Goal: Task Accomplishment & Management: Manage account settings

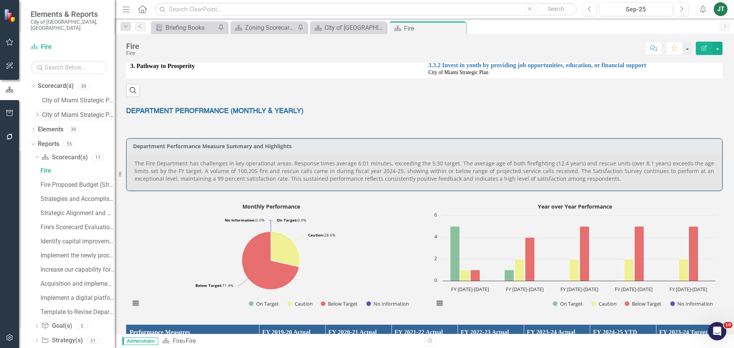
click at [35, 112] on icon "Dropdown" at bounding box center [37, 114] width 6 height 5
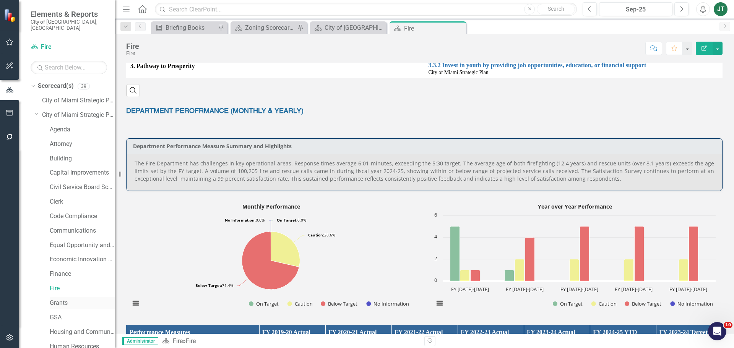
drag, startPoint x: 52, startPoint y: 295, endPoint x: 57, endPoint y: 149, distance: 145.7
click at [52, 299] on link "Grants" at bounding box center [82, 303] width 65 height 9
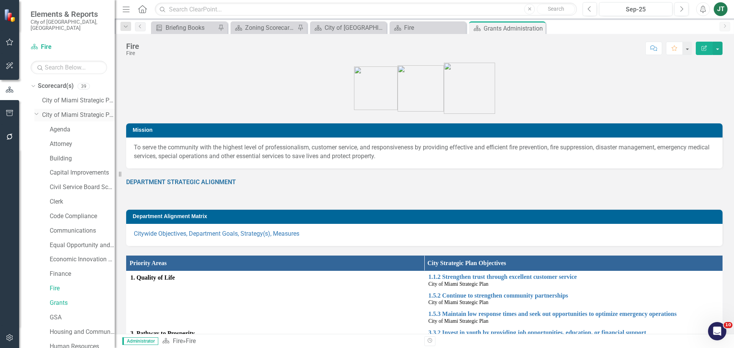
click at [36, 111] on icon "Dropdown" at bounding box center [36, 114] width 5 height 6
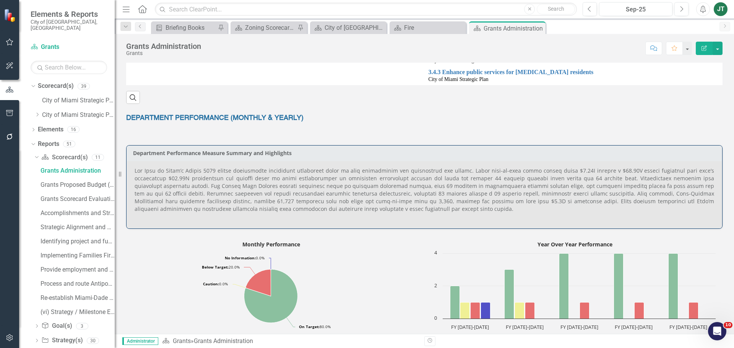
scroll to position [268, 0]
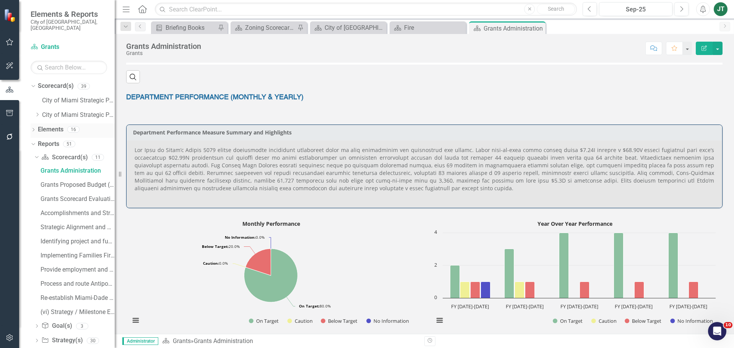
click at [52, 125] on link "Elements" at bounding box center [51, 129] width 26 height 9
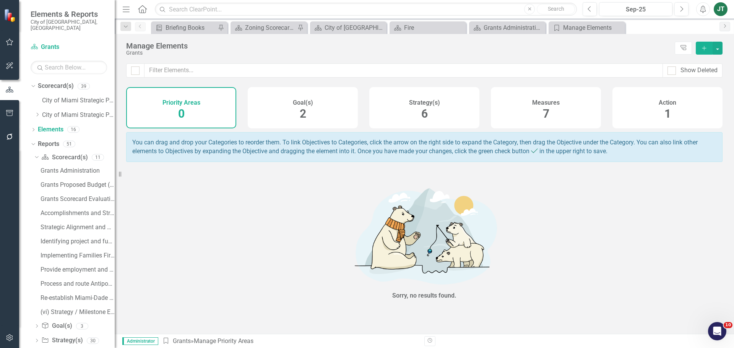
click at [525, 92] on div "Measures 7" at bounding box center [546, 107] width 110 height 41
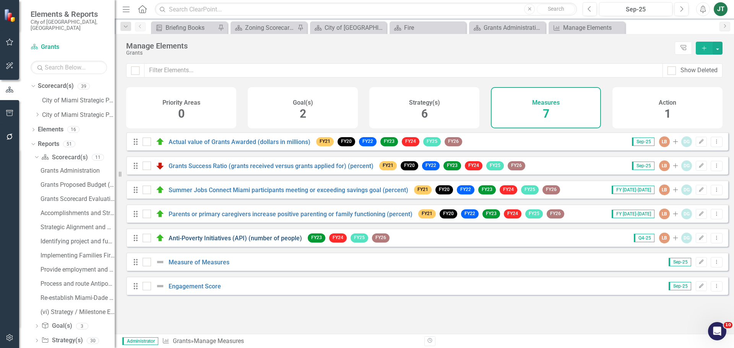
click at [188, 242] on link "Anti-Poverty Initiatives (API) (number of people)" at bounding box center [235, 238] width 133 height 7
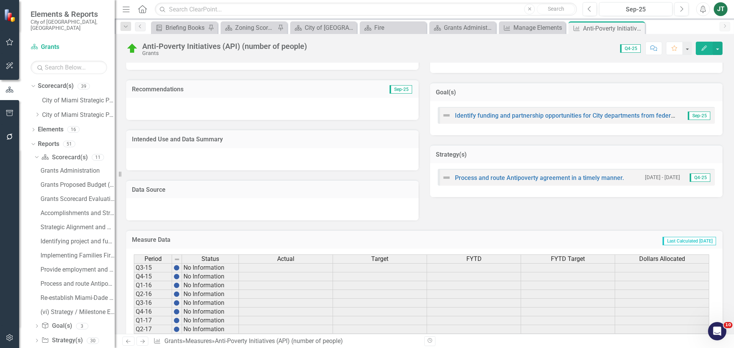
scroll to position [571, 0]
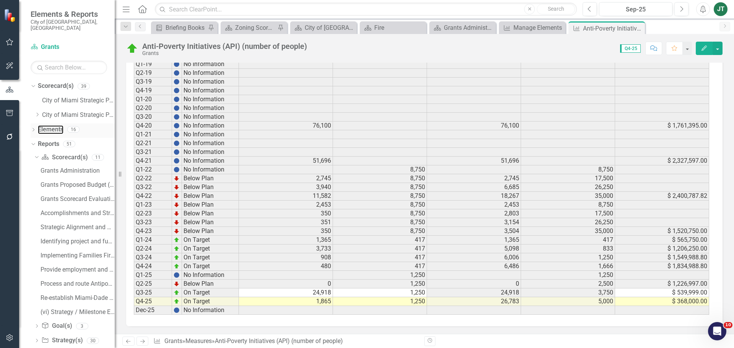
drag, startPoint x: 49, startPoint y: 123, endPoint x: 92, endPoint y: 128, distance: 43.1
click at [49, 125] on link "Elements" at bounding box center [51, 129] width 26 height 9
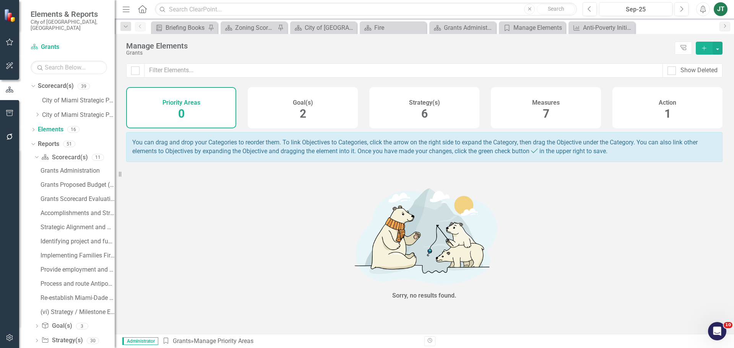
click at [532, 112] on div "Measures 7" at bounding box center [546, 107] width 110 height 41
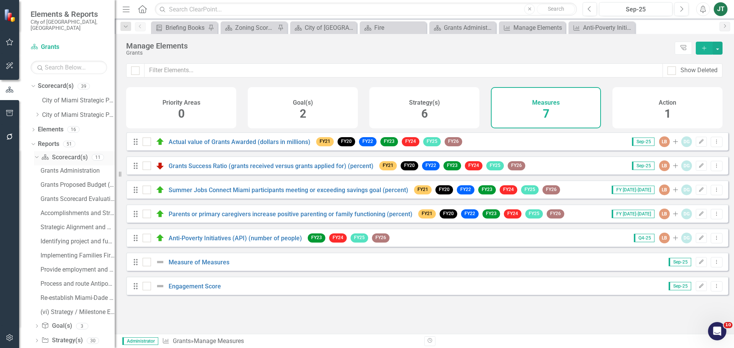
click at [36, 154] on icon "Dropdown" at bounding box center [36, 156] width 4 height 5
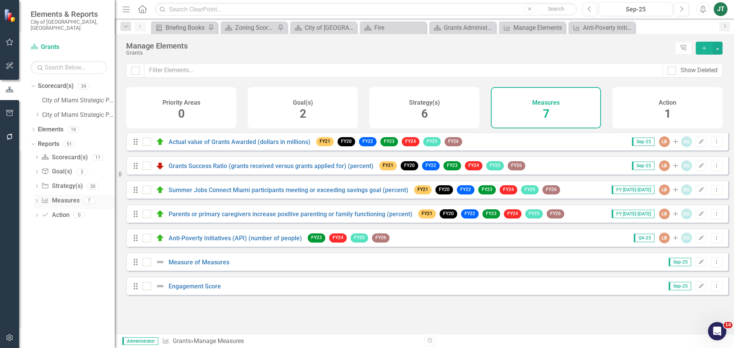
click at [58, 196] on link "Measure Measures" at bounding box center [60, 200] width 38 height 9
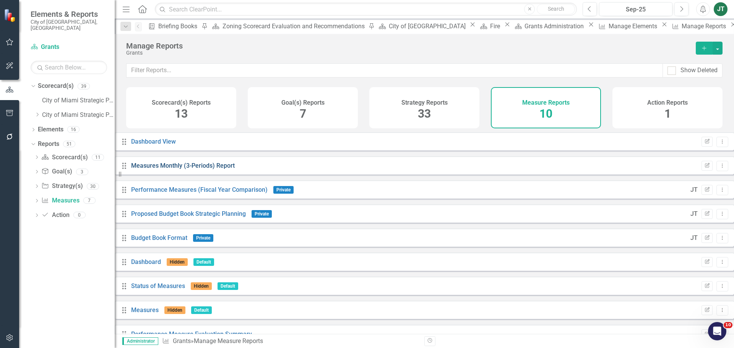
click at [195, 168] on link "Measures Monthly (3-Periods) Report" at bounding box center [183, 165] width 104 height 7
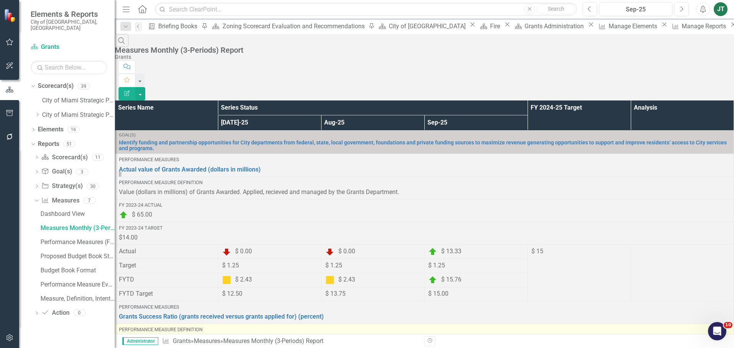
scroll to position [229, 0]
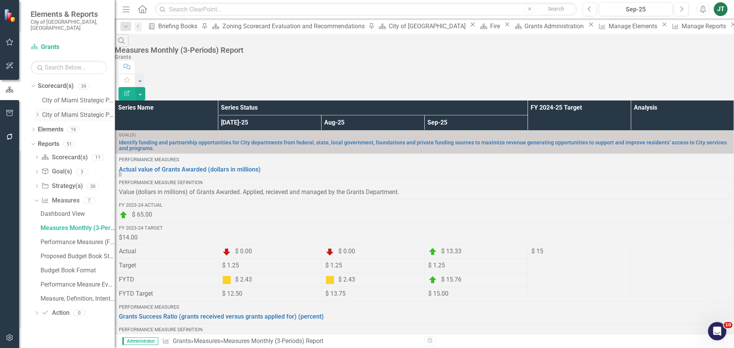
click at [35, 112] on icon "Dropdown" at bounding box center [37, 114] width 6 height 5
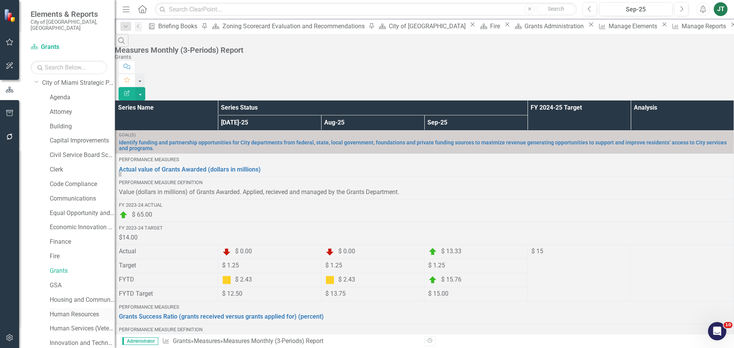
scroll to position [76, 0]
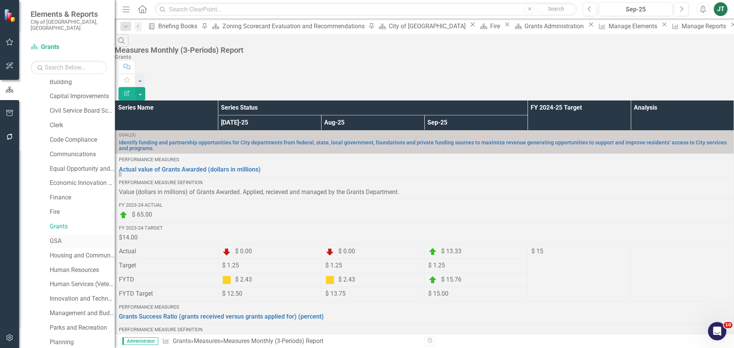
click at [52, 237] on link "GSA" at bounding box center [82, 241] width 65 height 9
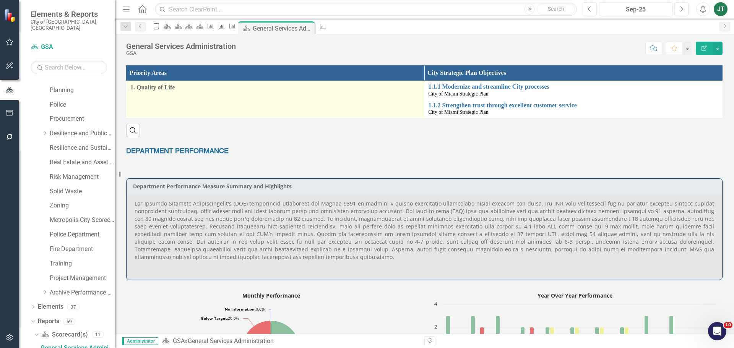
scroll to position [229, 0]
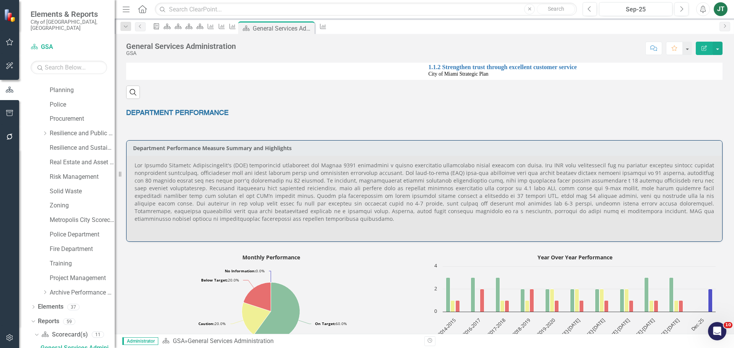
click at [350, 164] on p at bounding box center [425, 193] width 580 height 63
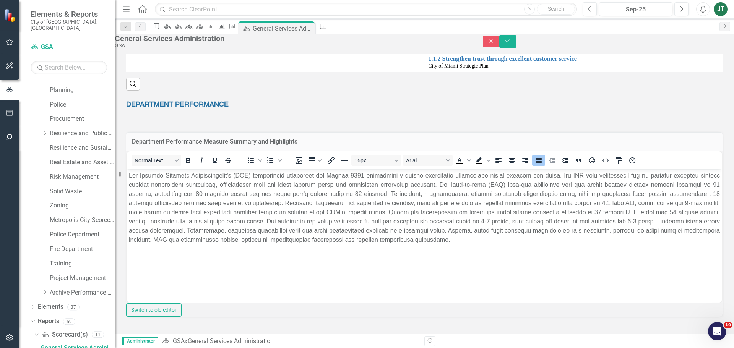
scroll to position [0, 0]
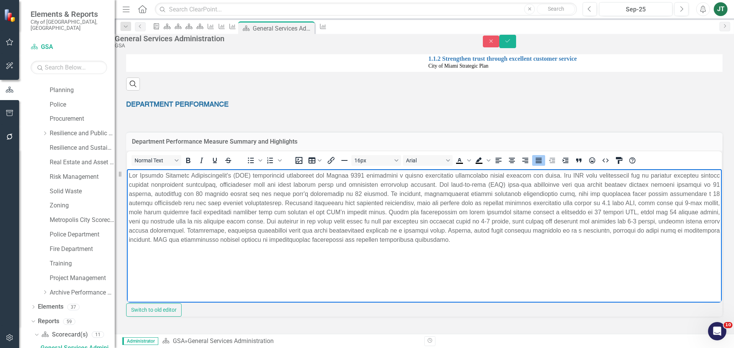
click at [344, 174] on p "Rich Text Area. Press ALT-0 for help." at bounding box center [424, 207] width 591 height 73
drag, startPoint x: 366, startPoint y: 175, endPoint x: 320, endPoint y: 176, distance: 45.9
click at [320, 176] on p "Rich Text Area. Press ALT-0 for help." at bounding box center [424, 207] width 591 height 73
drag, startPoint x: 470, startPoint y: 184, endPoint x: 412, endPoint y: 185, distance: 58.1
click at [412, 185] on p "Rich Text Area. Press ALT-0 for help." at bounding box center [424, 207] width 591 height 73
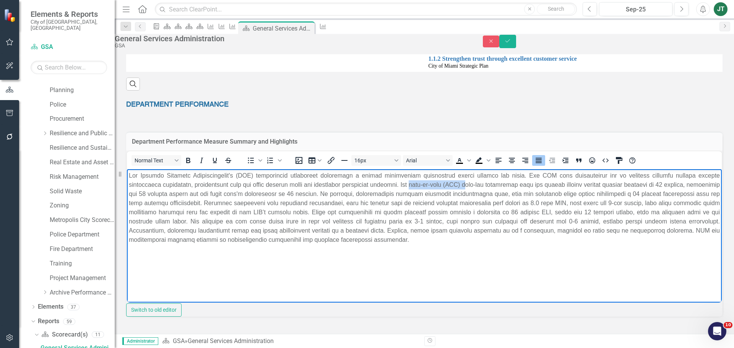
click at [470, 185] on p "Rich Text Area. Press ALT-0 for help." at bounding box center [424, 207] width 591 height 73
click at [470, 184] on p "Rich Text Area. Press ALT-0 for help." at bounding box center [424, 207] width 591 height 73
drag, startPoint x: 470, startPoint y: 184, endPoint x: 401, endPoint y: 185, distance: 68.8
click at [401, 185] on p "Rich Text Area. Press ALT-0 for help." at bounding box center [424, 207] width 591 height 73
click at [628, 193] on p "Rich Text Area. Press ALT-0 for help." at bounding box center [424, 207] width 591 height 73
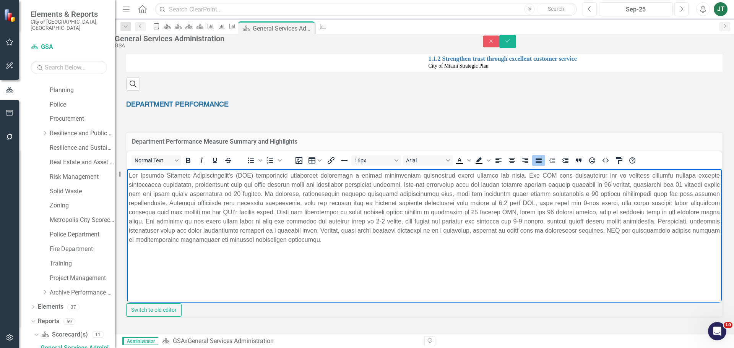
click at [565, 186] on p "Rich Text Area. Press ALT-0 for help." at bounding box center [424, 207] width 591 height 73
click at [580, 185] on p "Rich Text Area. Press ALT-0 for help." at bounding box center [424, 207] width 591 height 73
drag, startPoint x: 586, startPoint y: 184, endPoint x: 560, endPoint y: 183, distance: 25.2
click at [560, 183] on p "Rich Text Area. Press ALT-0 for help." at bounding box center [424, 207] width 591 height 73
click at [590, 183] on p "Rich Text Area. Press ALT-0 for help." at bounding box center [424, 207] width 591 height 73
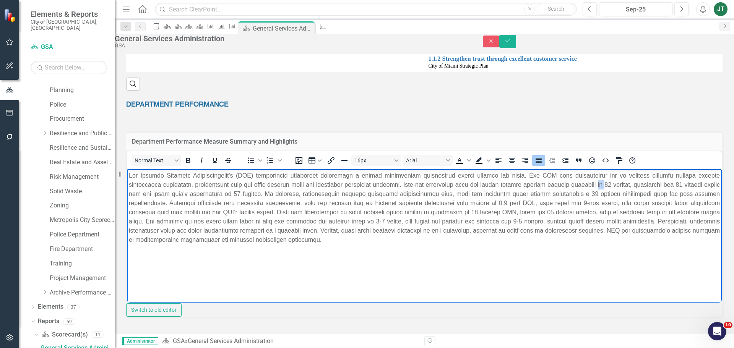
click at [590, 183] on p "Rich Text Area. Press ALT-0 for help." at bounding box center [424, 207] width 591 height 73
drag, startPoint x: 498, startPoint y: 193, endPoint x: 603, endPoint y: 194, distance: 105.1
click at [603, 194] on p "Rich Text Area. Press ALT-0 for help." at bounding box center [424, 207] width 591 height 73
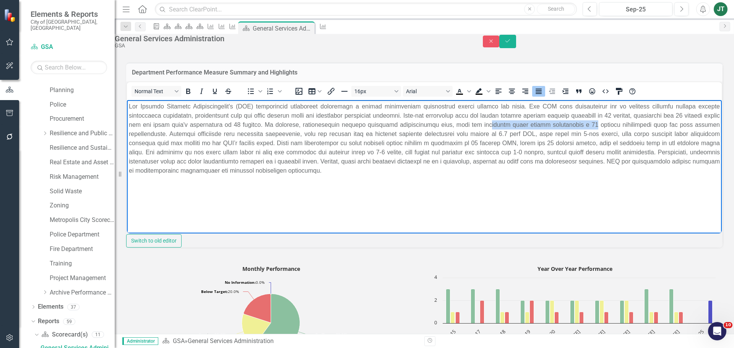
scroll to position [306, 0]
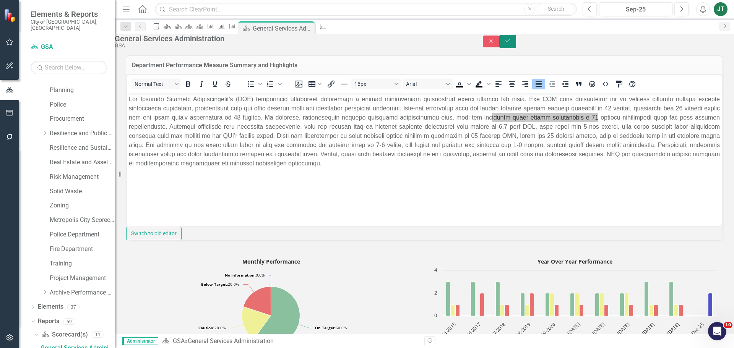
click at [516, 41] on button "Save" at bounding box center [507, 41] width 17 height 13
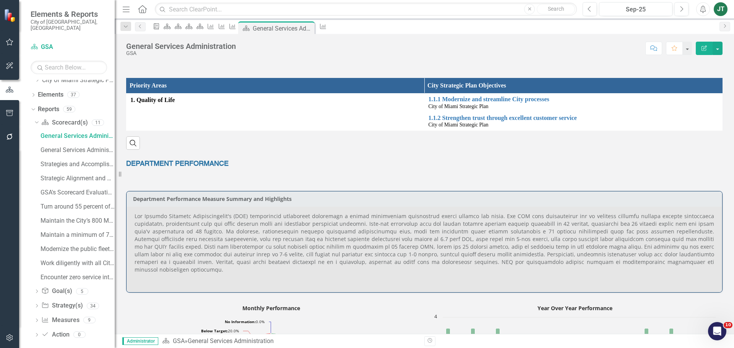
scroll to position [191, 0]
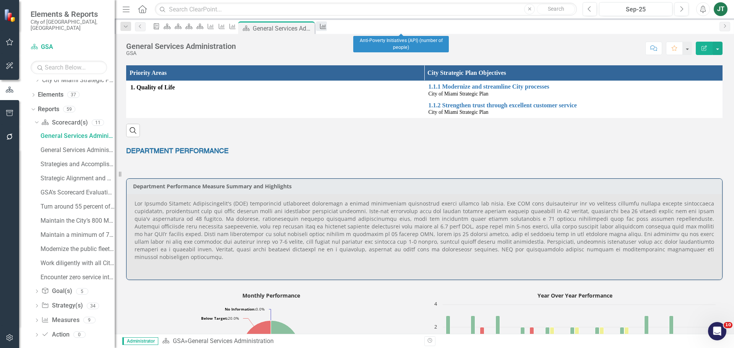
click at [327, 28] on icon "Measure" at bounding box center [323, 26] width 8 height 6
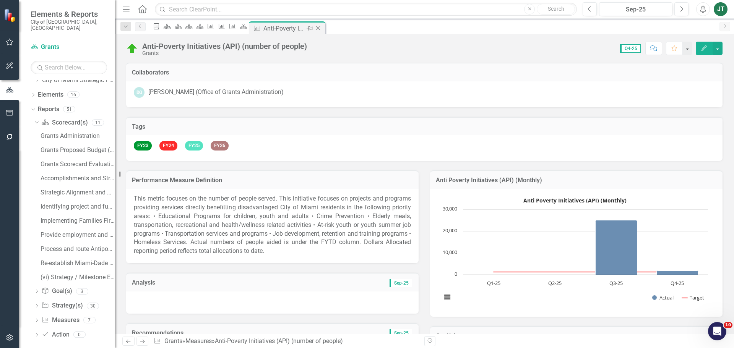
click at [322, 26] on icon "Close" at bounding box center [318, 28] width 8 height 6
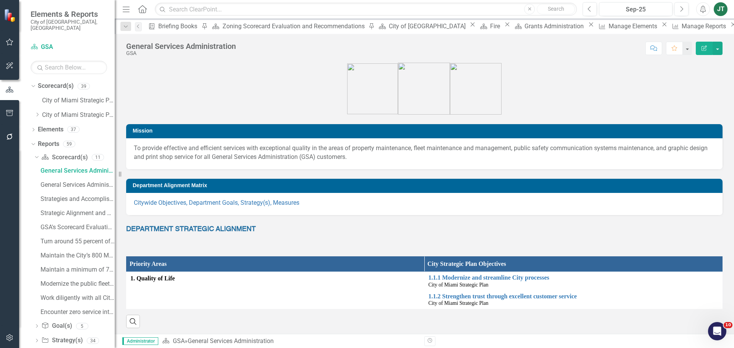
click at [734, 28] on icon "Measure" at bounding box center [745, 26] width 8 height 6
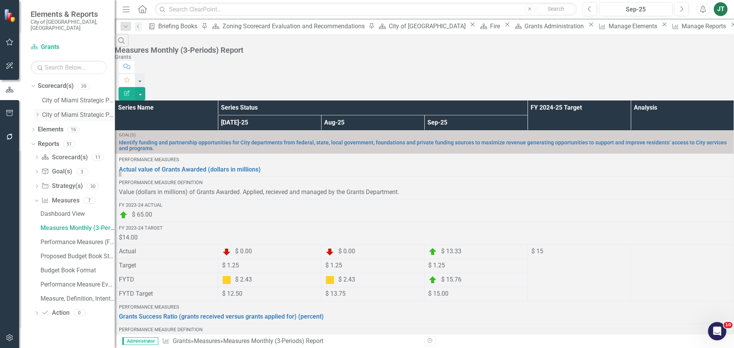
click at [37, 112] on icon "Dropdown" at bounding box center [37, 114] width 6 height 5
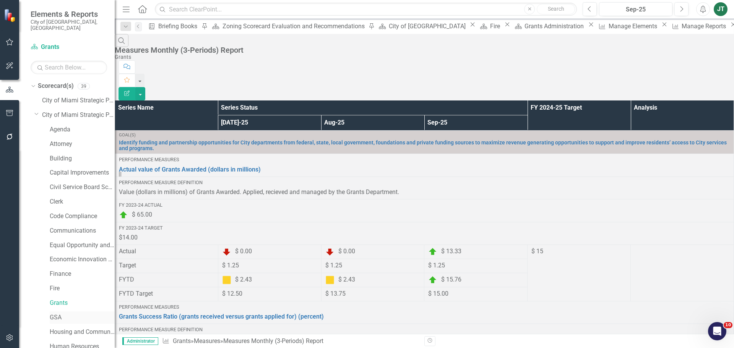
click at [56, 313] on link "GSA" at bounding box center [82, 317] width 65 height 9
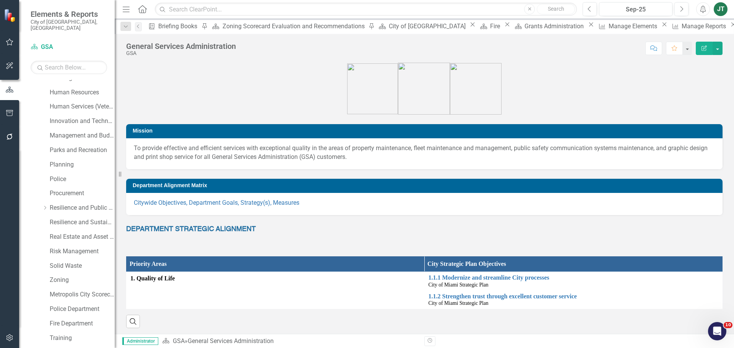
click at [36, 108] on div "City of Miami Strategic Plan Dropdown City of Miami Strategic Plan (NEW) Agenda…" at bounding box center [74, 107] width 80 height 535
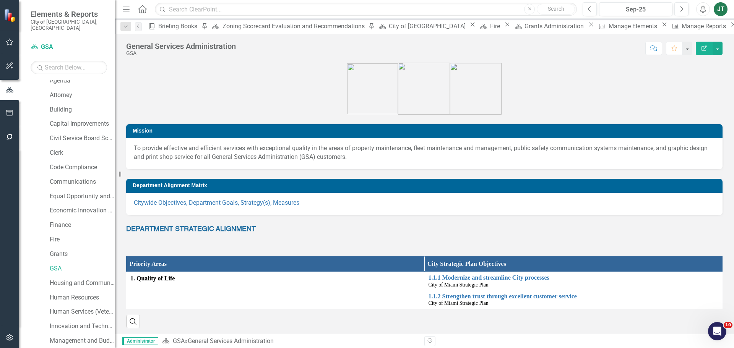
scroll to position [23, 0]
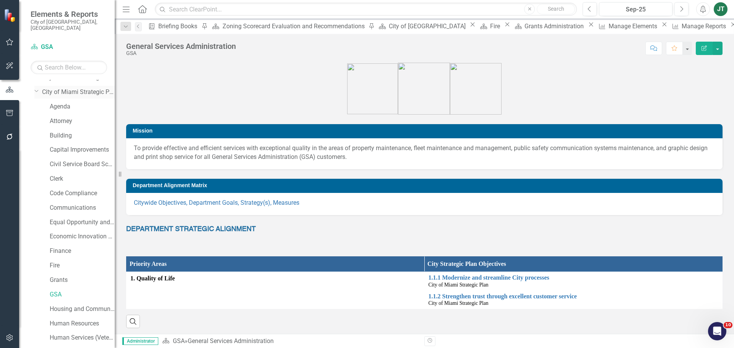
click at [37, 88] on icon "Dropdown" at bounding box center [36, 91] width 5 height 6
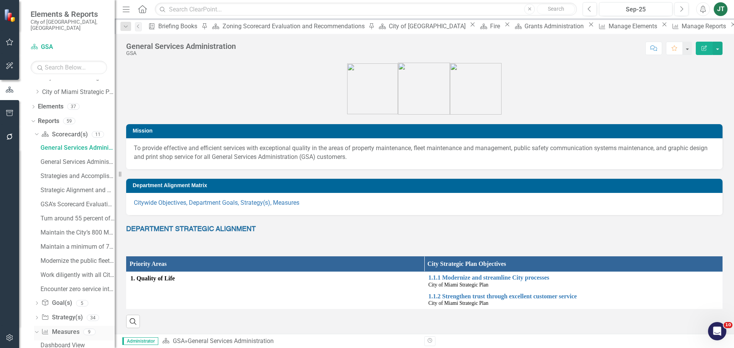
click at [58, 328] on link "Measure Measures" at bounding box center [60, 332] width 38 height 9
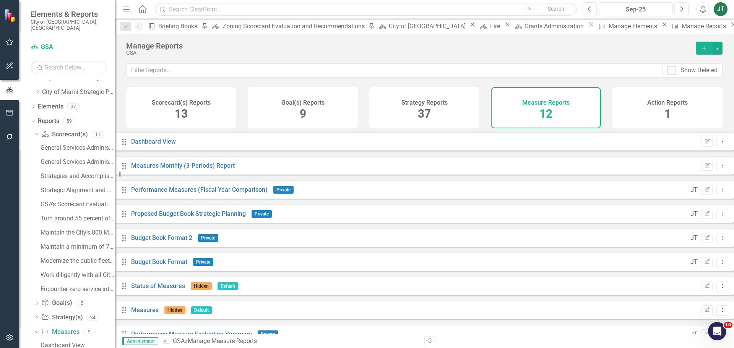
click at [209, 166] on div "Drag Measures Monthly (3-Periods) Report Edit Report Dropdown Menu" at bounding box center [424, 165] width 619 height 18
click at [207, 169] on link "Measures Monthly (3-Periods) Report" at bounding box center [183, 165] width 104 height 7
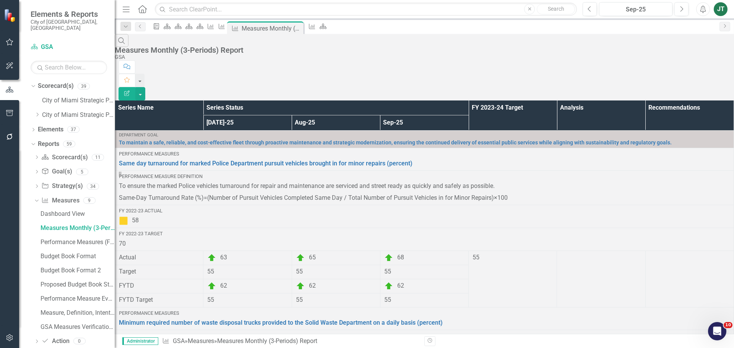
scroll to position [382, 0]
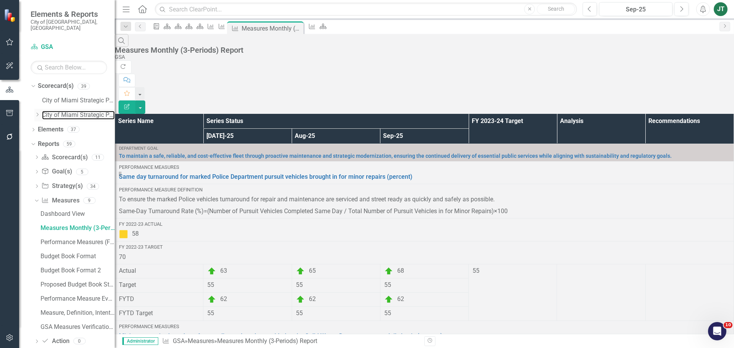
drag, startPoint x: 42, startPoint y: 109, endPoint x: 37, endPoint y: 109, distance: 5.0
click at [42, 111] on link "City of Miami Strategic Plan (NEW)" at bounding box center [78, 115] width 73 height 9
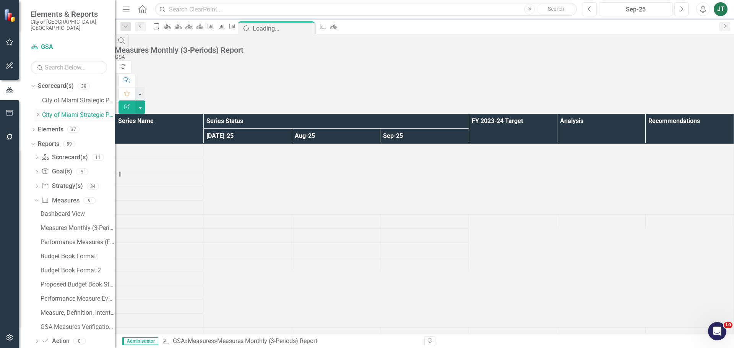
click at [37, 112] on icon "Dropdown" at bounding box center [37, 114] width 6 height 5
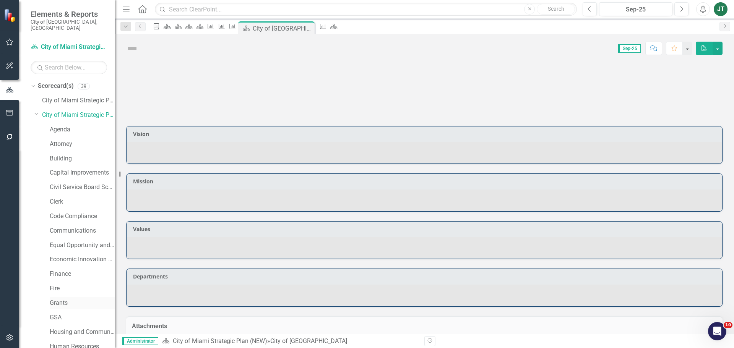
click at [54, 299] on link "Grants" at bounding box center [82, 303] width 65 height 9
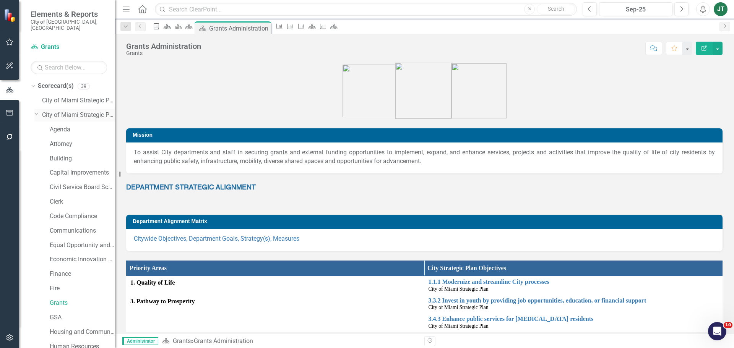
click at [37, 111] on icon "Dropdown" at bounding box center [36, 114] width 5 height 6
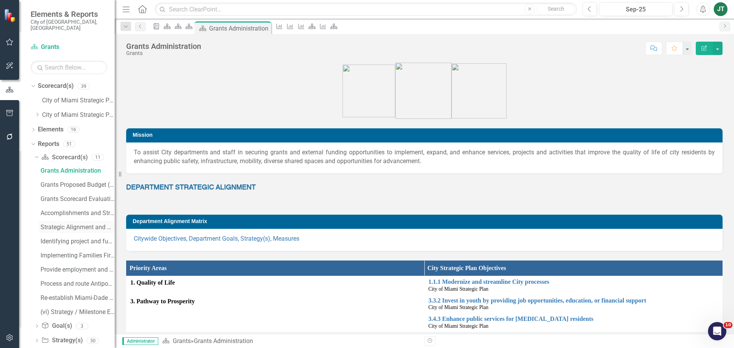
click at [80, 224] on div "Strategic Alignment and Performance Measures" at bounding box center [78, 227] width 74 height 7
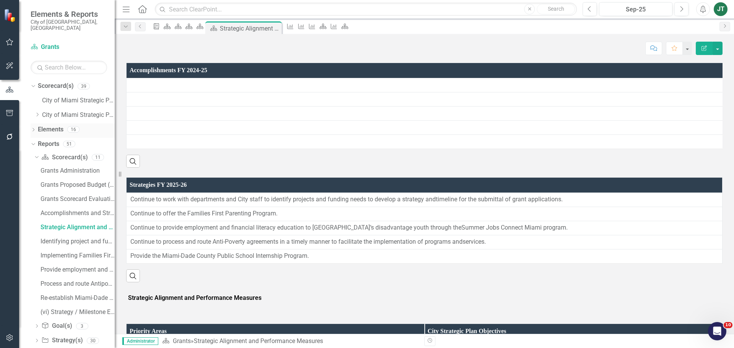
click at [51, 125] on link "Elements" at bounding box center [51, 129] width 26 height 9
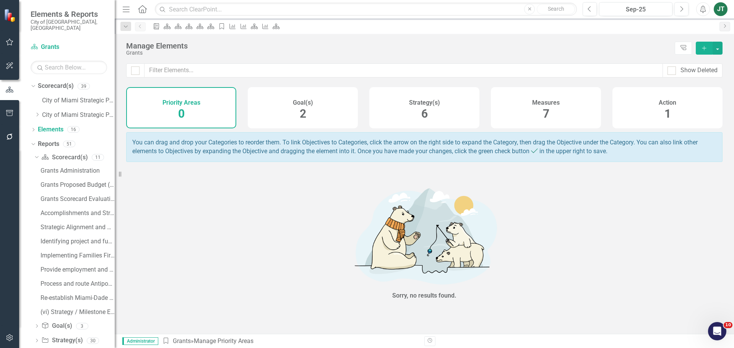
click at [446, 111] on div "Strategy(s) 6" at bounding box center [424, 107] width 110 height 41
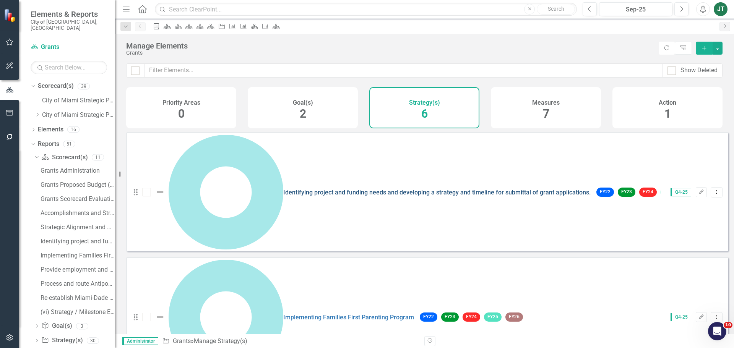
click at [296, 189] on link "Identifying project and funding needs and developing a strategy and timeline fo…" at bounding box center [436, 192] width 307 height 7
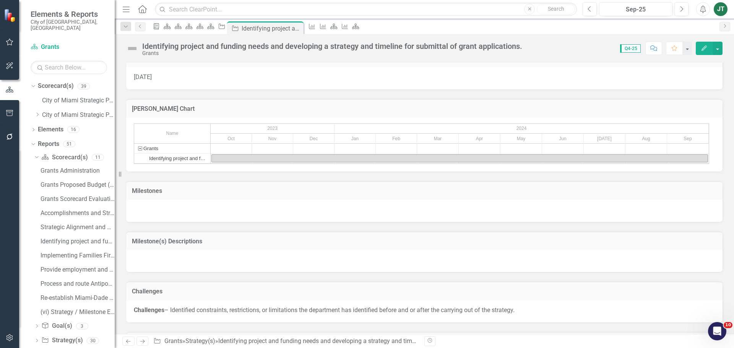
scroll to position [505, 0]
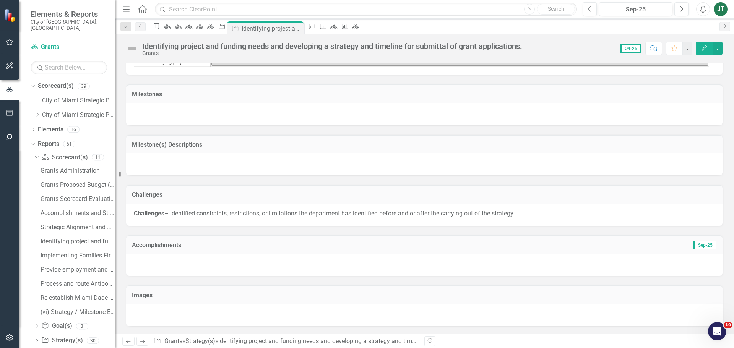
click at [227, 244] on h3 "Accomplishments" at bounding box center [330, 245] width 397 height 7
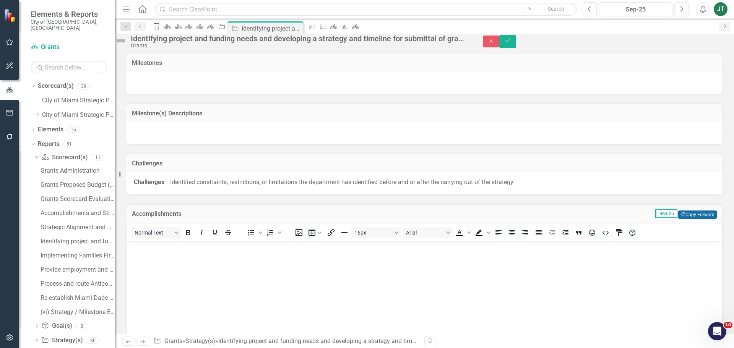
scroll to position [0, 0]
click at [692, 219] on button "Copy Forward Copy Forward" at bounding box center [697, 215] width 39 height 8
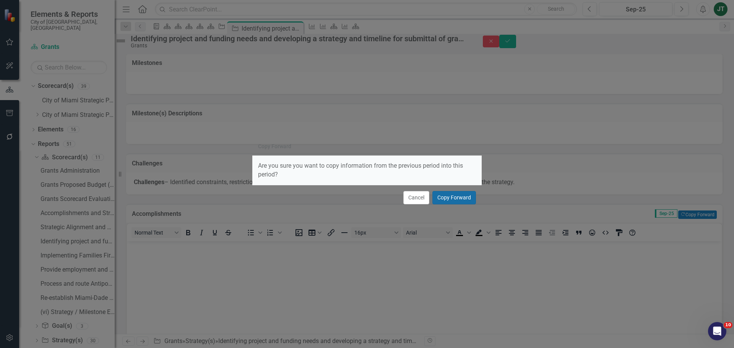
click at [462, 202] on button "Copy Forward" at bounding box center [454, 197] width 44 height 13
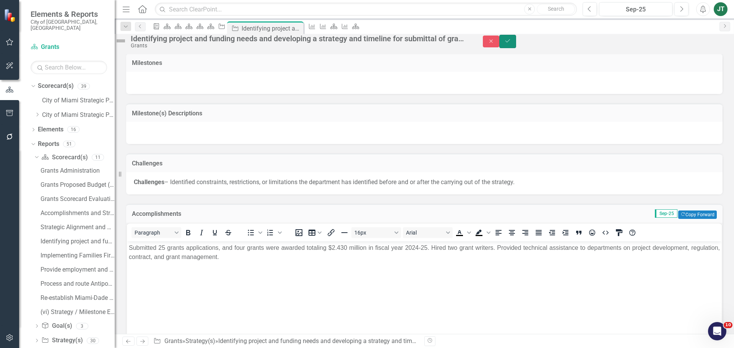
click at [516, 41] on button "Save" at bounding box center [507, 41] width 17 height 13
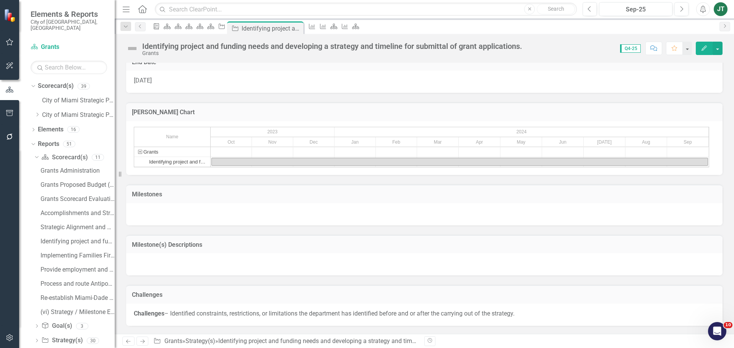
scroll to position [514, 0]
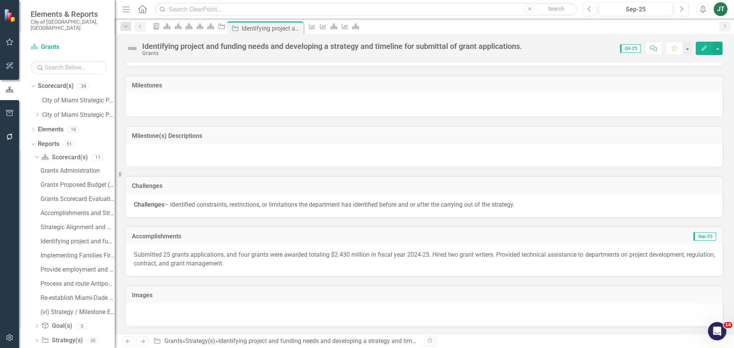
click at [141, 341] on icon "Next" at bounding box center [142, 341] width 6 height 5
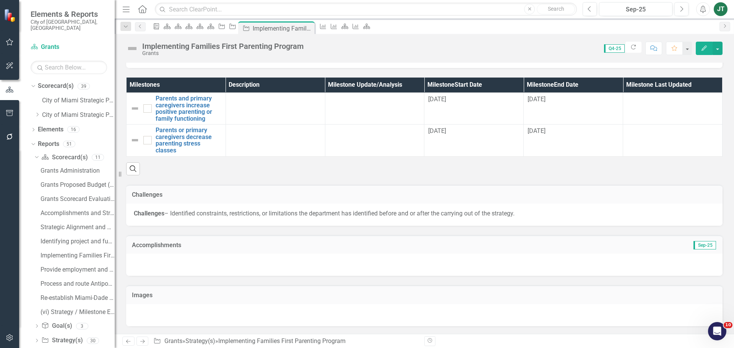
scroll to position [595, 0]
click at [231, 254] on div at bounding box center [424, 265] width 596 height 22
drag, startPoint x: 231, startPoint y: 254, endPoint x: 250, endPoint y: 249, distance: 19.7
click at [231, 254] on div at bounding box center [424, 265] width 596 height 22
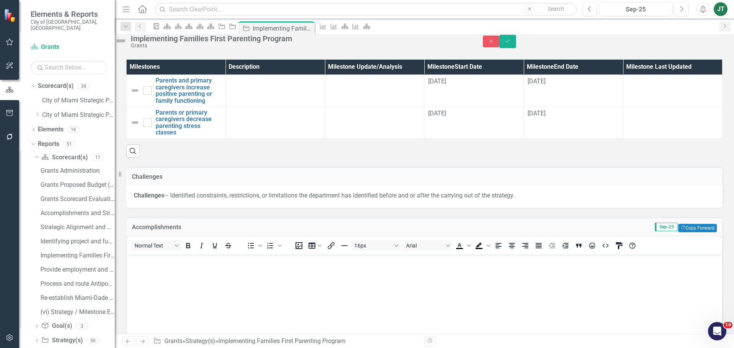
scroll to position [0, 0]
click at [684, 232] on button "Copy Forward Copy Forward" at bounding box center [697, 228] width 39 height 8
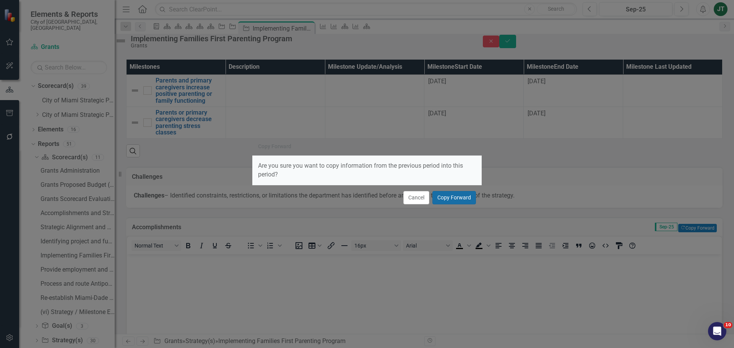
click at [453, 198] on button "Copy Forward" at bounding box center [454, 197] width 44 height 13
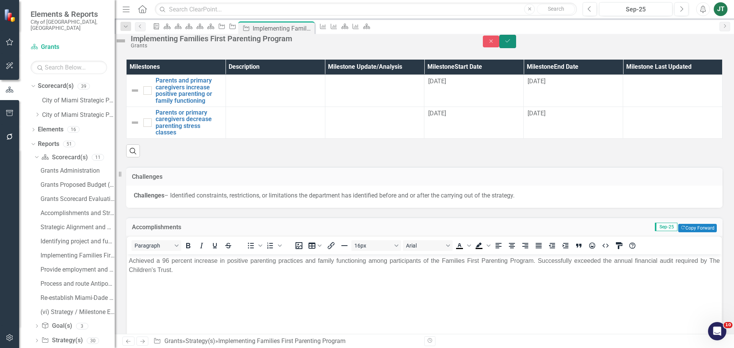
click at [511, 44] on icon "Save" at bounding box center [507, 40] width 7 height 5
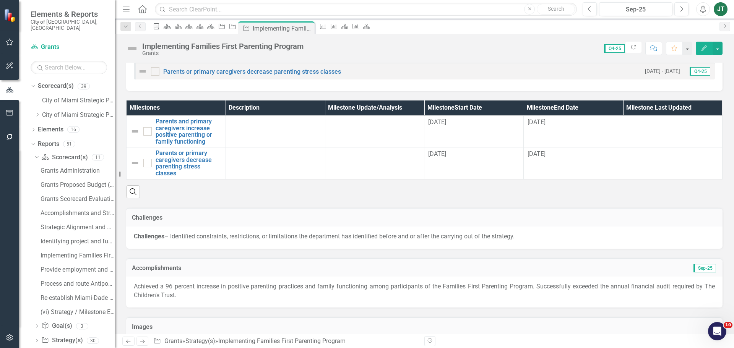
scroll to position [604, 0]
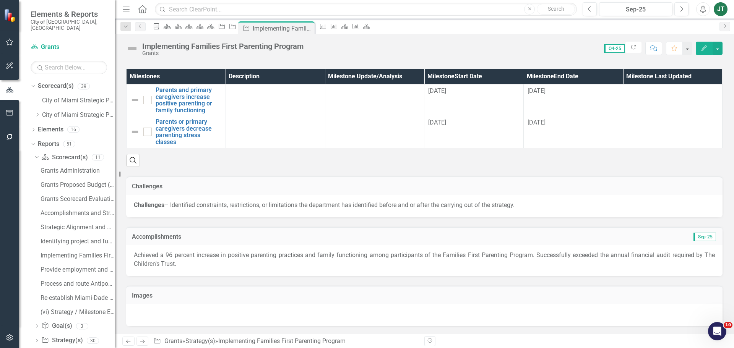
click at [144, 342] on icon at bounding box center [142, 342] width 5 height 4
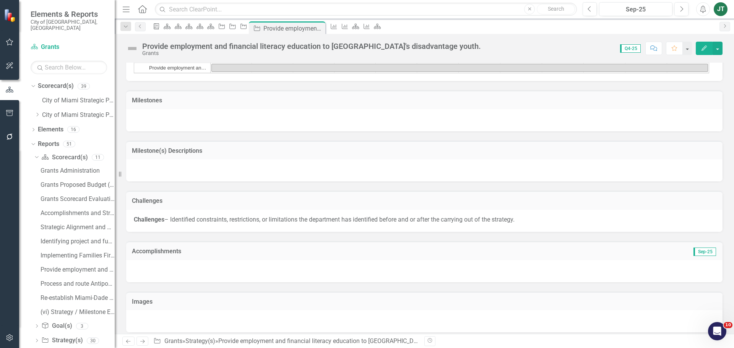
scroll to position [643, 0]
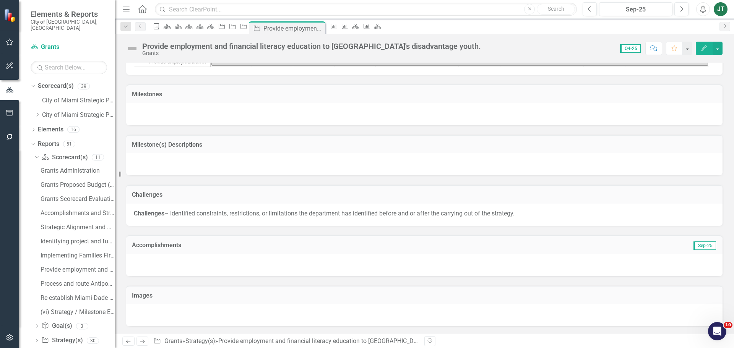
click at [163, 245] on h3 "Accomplishments" at bounding box center [330, 245] width 397 height 7
click at [163, 246] on h3 "Accomplishments" at bounding box center [330, 245] width 397 height 7
click at [609, 240] on div "Accomplishments Sep-25" at bounding box center [424, 244] width 596 height 19
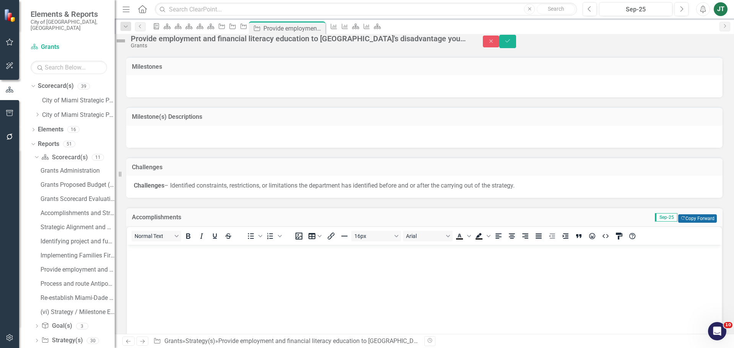
scroll to position [0, 0]
click at [682, 223] on button "Copy Forward Copy Forward" at bounding box center [697, 218] width 39 height 8
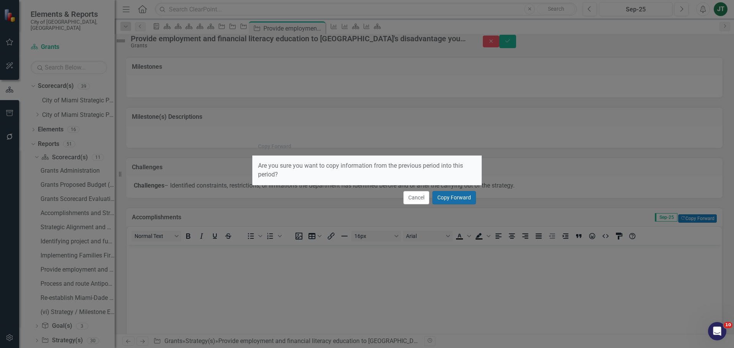
click at [451, 199] on button "Copy Forward" at bounding box center [454, 197] width 44 height 13
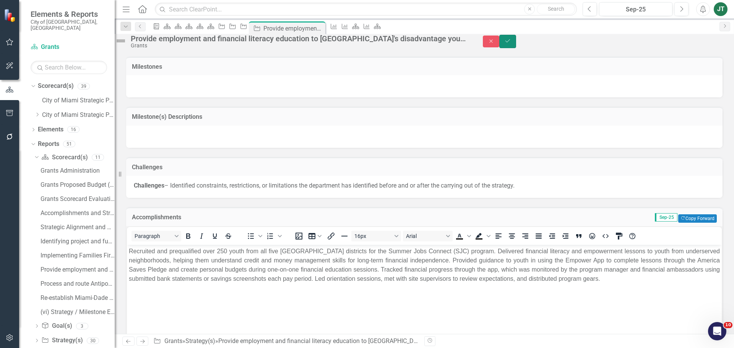
click at [516, 42] on button "Save" at bounding box center [507, 41] width 17 height 13
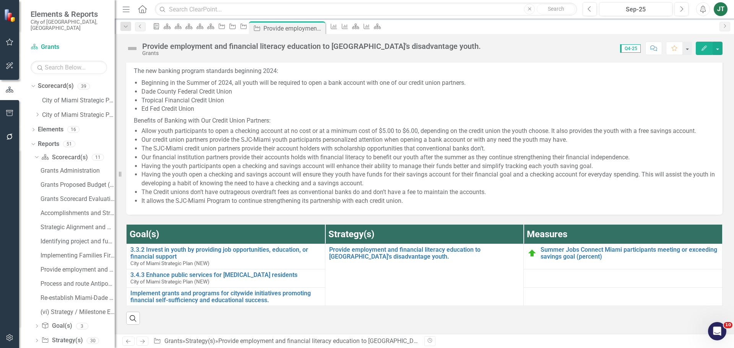
scroll to position [669, 0]
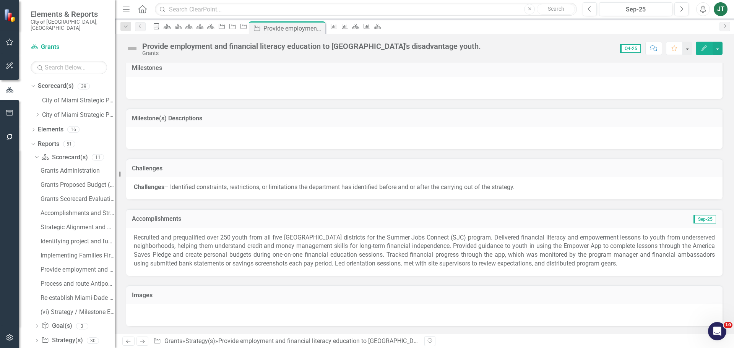
click at [144, 339] on icon "Next" at bounding box center [142, 341] width 6 height 5
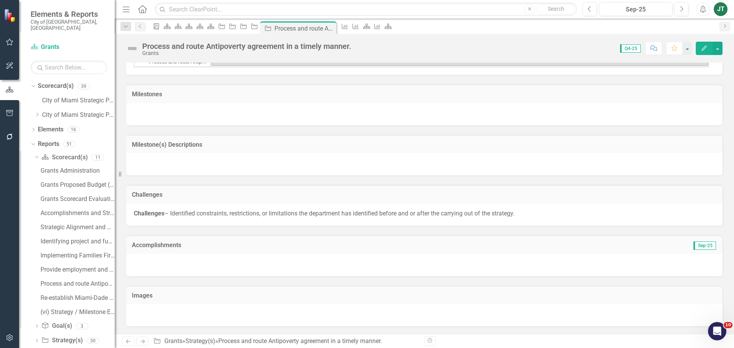
click at [274, 251] on div "Accomplishments Sep-25" at bounding box center [424, 244] width 596 height 19
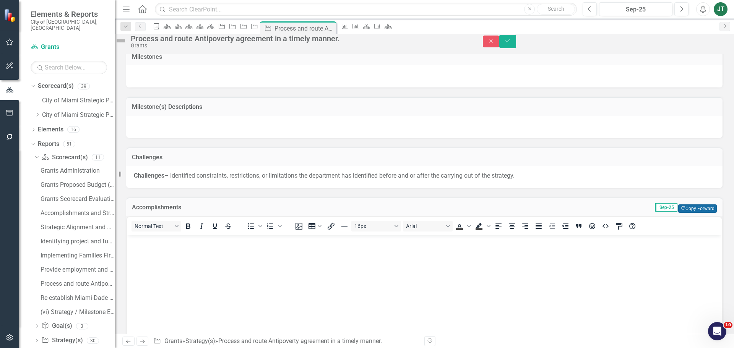
click at [690, 213] on button "Copy Forward Copy Forward" at bounding box center [697, 209] width 39 height 8
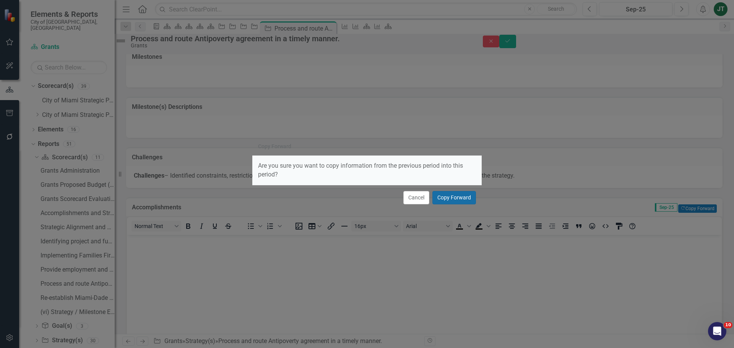
click at [451, 195] on button "Copy Forward" at bounding box center [454, 197] width 44 height 13
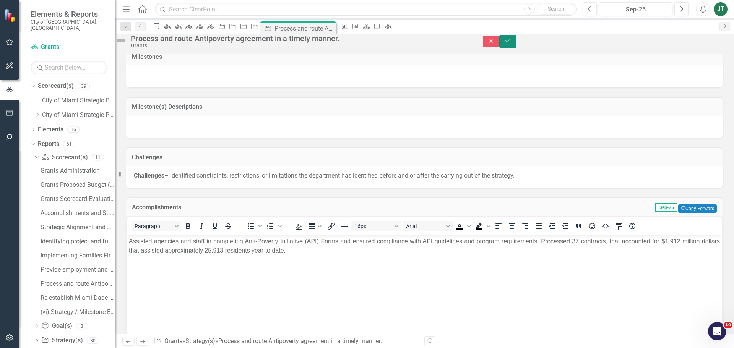
click at [511, 44] on icon "Save" at bounding box center [507, 40] width 7 height 5
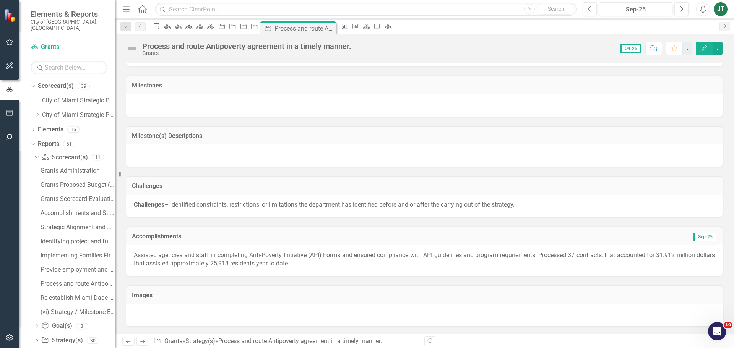
scroll to position [622, 0]
click at [141, 343] on icon "Next" at bounding box center [142, 341] width 6 height 5
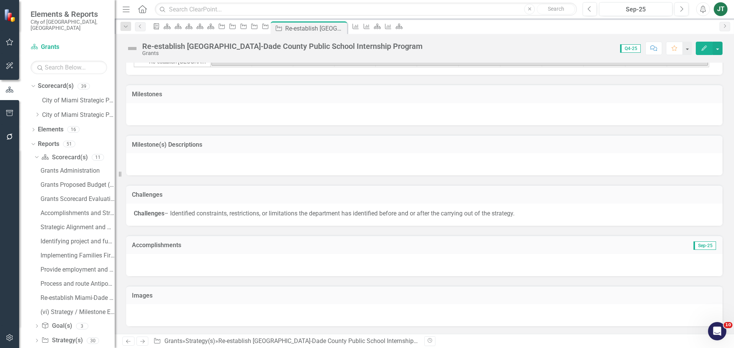
scroll to position [521, 0]
click at [202, 252] on div "Accomplishments Sep-25" at bounding box center [424, 244] width 596 height 19
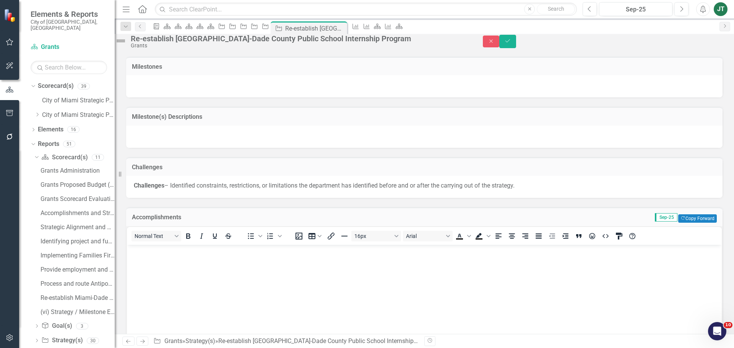
scroll to position [0, 0]
click at [696, 223] on button "Copy Forward Copy Forward" at bounding box center [697, 218] width 39 height 8
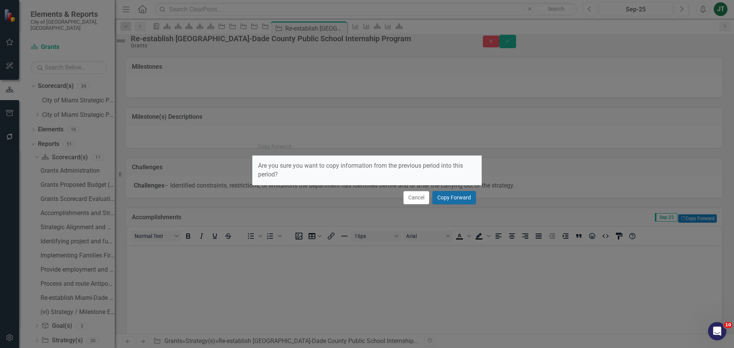
click at [439, 194] on button "Copy Forward" at bounding box center [454, 197] width 44 height 13
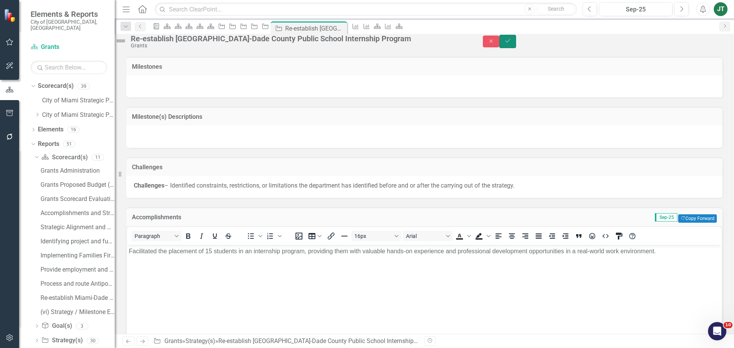
click at [516, 41] on button "Save" at bounding box center [507, 41] width 17 height 13
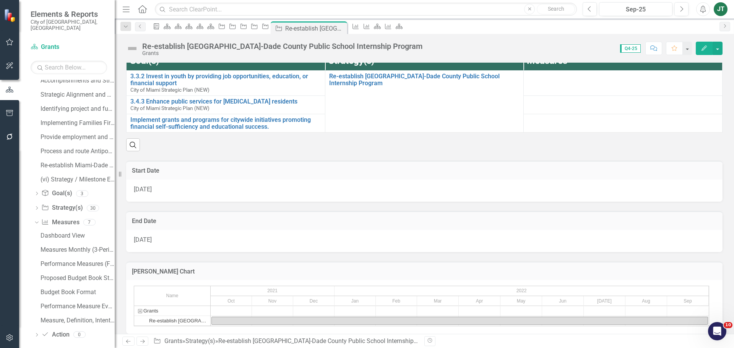
scroll to position [521, 0]
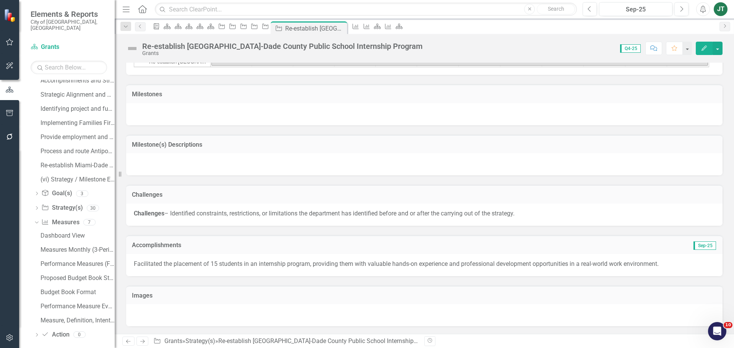
click at [144, 341] on icon at bounding box center [142, 342] width 5 height 4
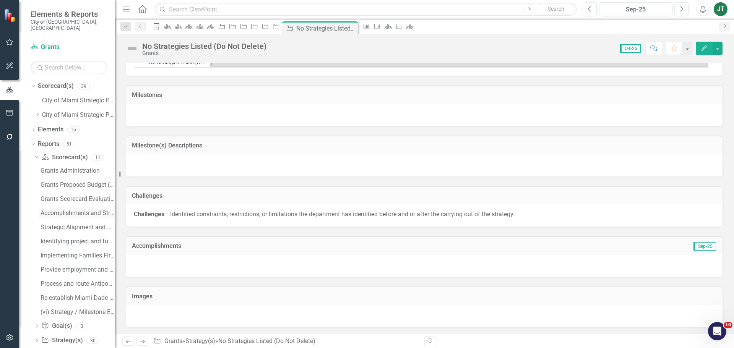
click at [72, 210] on div "Accomplishments and Strategies" at bounding box center [78, 213] width 74 height 7
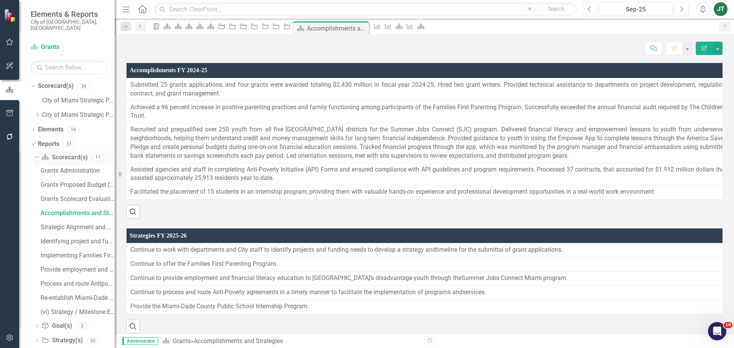
click at [37, 154] on icon "Dropdown" at bounding box center [36, 156] width 4 height 5
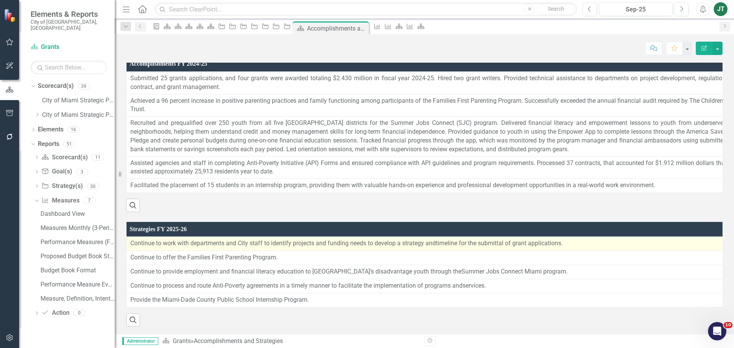
scroll to position [8, 0]
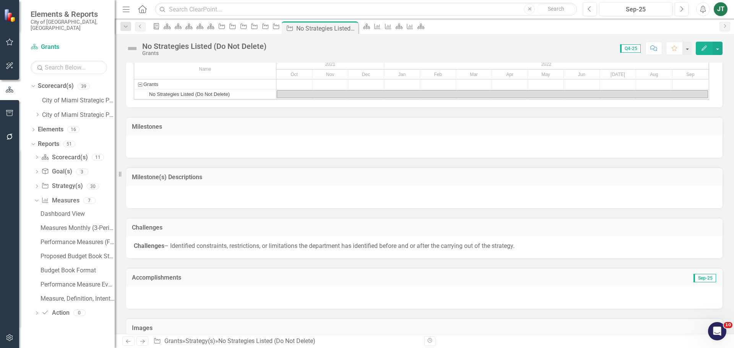
scroll to position [487, 0]
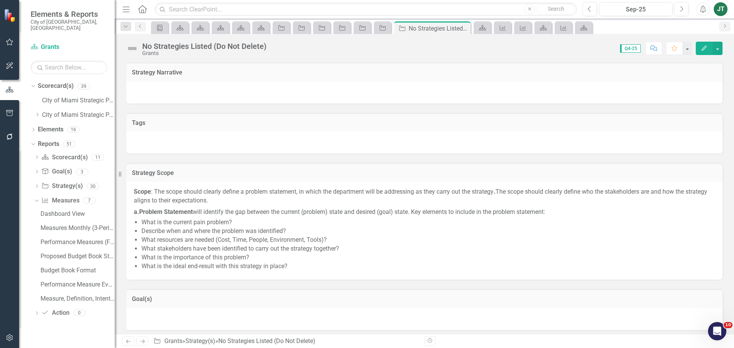
scroll to position [487, 0]
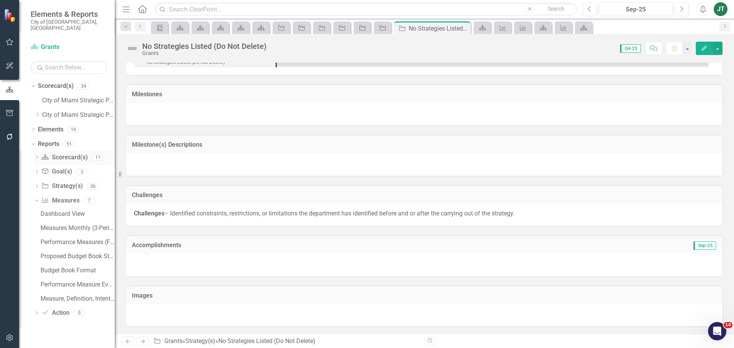
click at [36, 156] on icon "Dropdown" at bounding box center [36, 158] width 5 height 4
click at [75, 224] on div "Strategic Alignment and Performance Measures" at bounding box center [78, 227] width 74 height 7
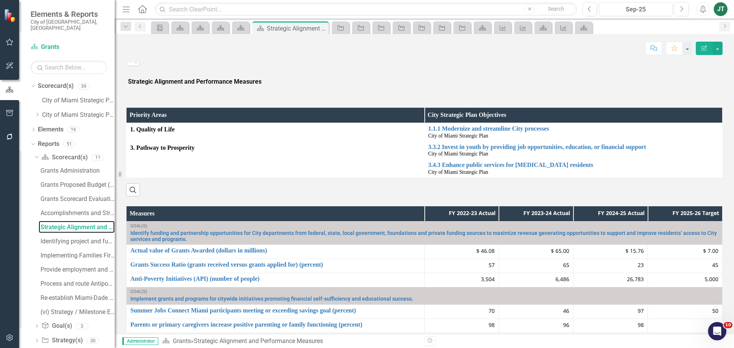
scroll to position [294, 0]
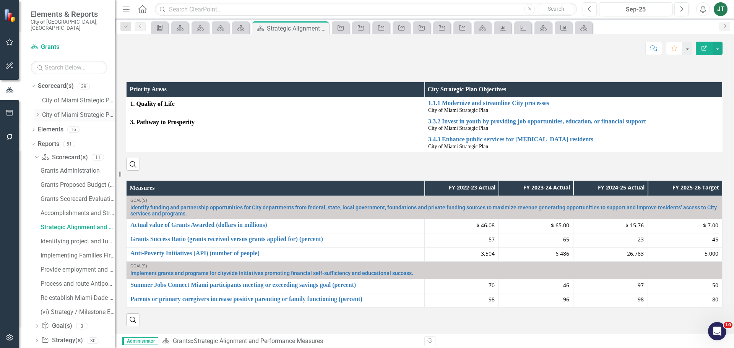
click at [39, 113] on icon at bounding box center [38, 115] width 2 height 4
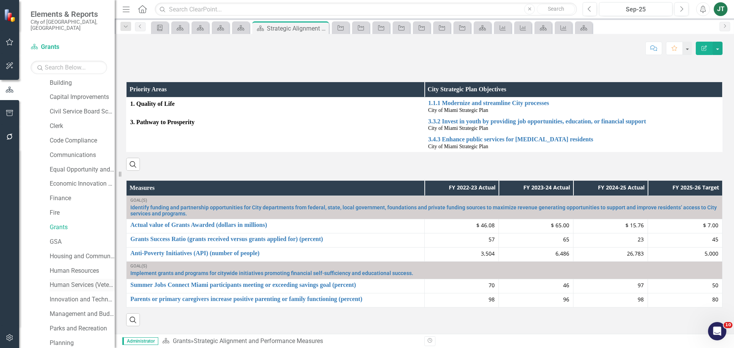
scroll to position [76, 0]
click at [73, 252] on link "Housing and Community Development" at bounding box center [82, 256] width 65 height 9
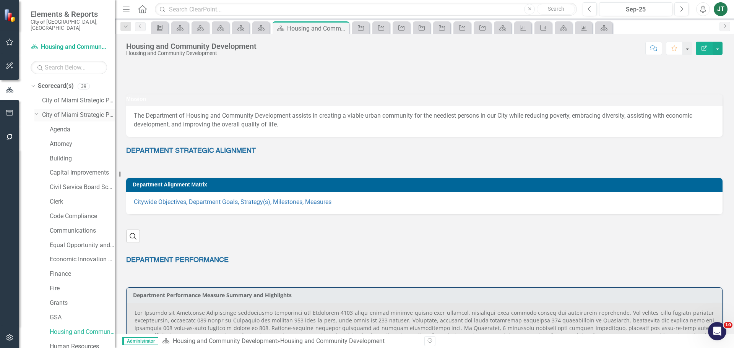
click at [37, 111] on icon "Dropdown" at bounding box center [36, 114] width 5 height 6
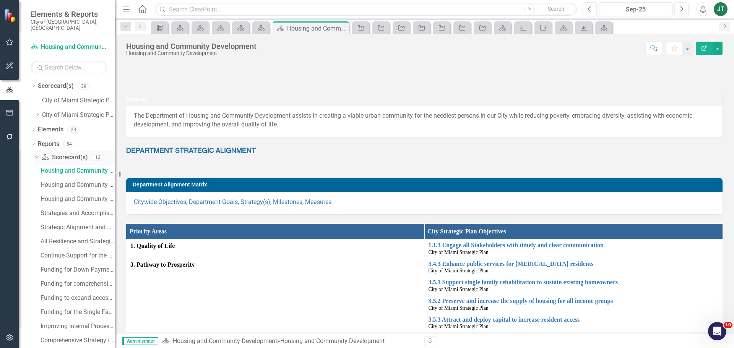
click at [38, 154] on icon "Dropdown" at bounding box center [36, 156] width 4 height 5
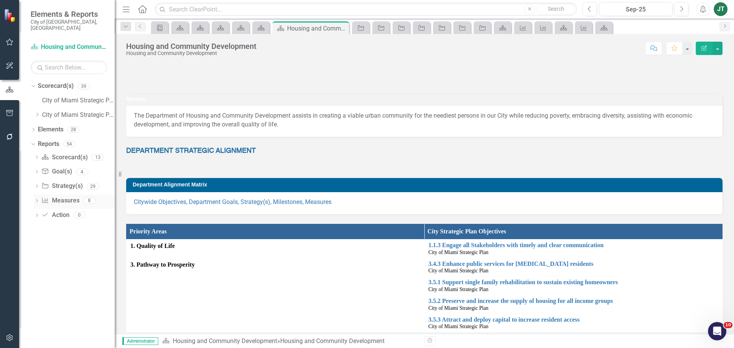
click at [62, 196] on link "Measure Measures" at bounding box center [60, 200] width 38 height 9
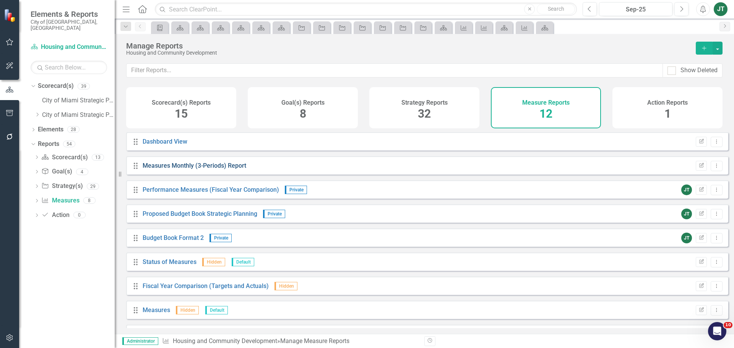
click at [205, 169] on link "Measures Monthly (3-Periods) Report" at bounding box center [195, 165] width 104 height 7
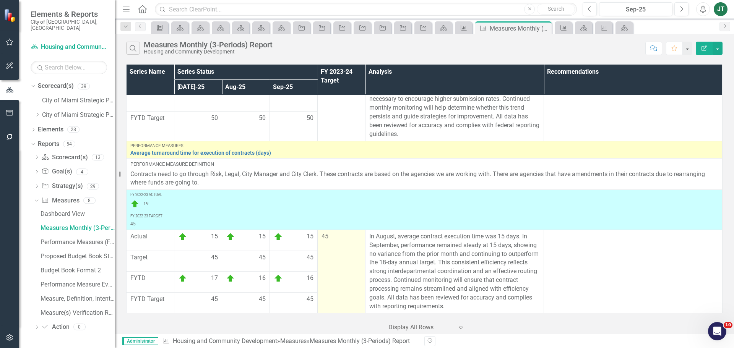
scroll to position [1700, 0]
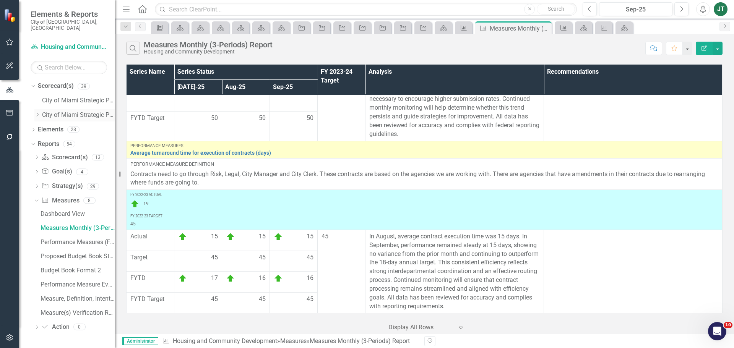
click at [36, 112] on icon "Dropdown" at bounding box center [37, 114] width 6 height 5
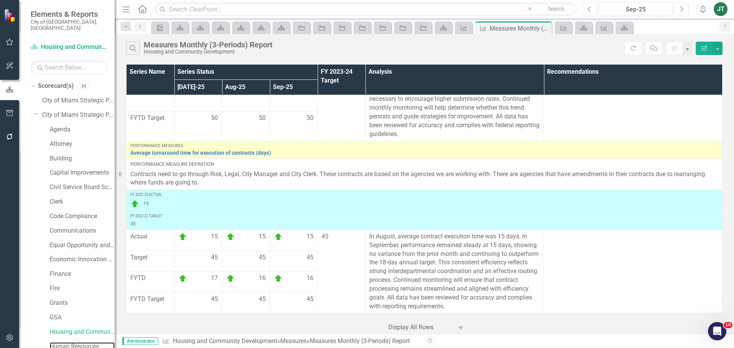
drag, startPoint x: 69, startPoint y: 339, endPoint x: 160, endPoint y: 312, distance: 95.3
click at [69, 343] on link "Human Resources" at bounding box center [82, 347] width 65 height 9
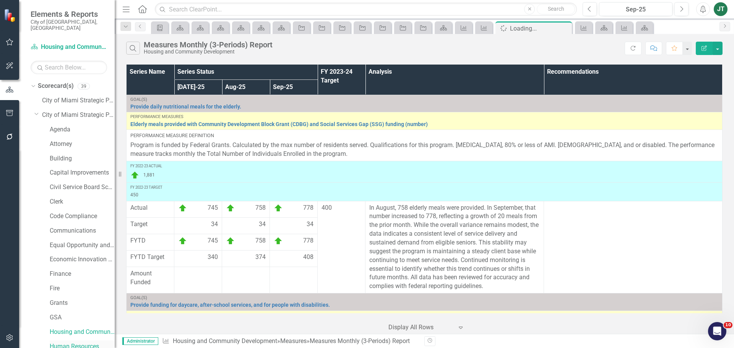
click at [68, 343] on link "Human Resources" at bounding box center [82, 347] width 65 height 9
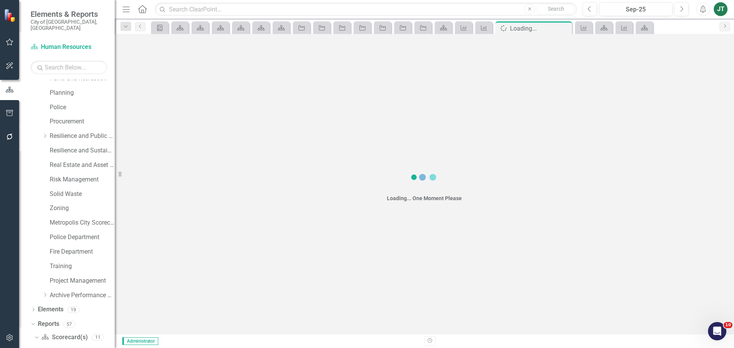
scroll to position [329, 0]
click at [50, 317] on link "Reports" at bounding box center [48, 321] width 21 height 9
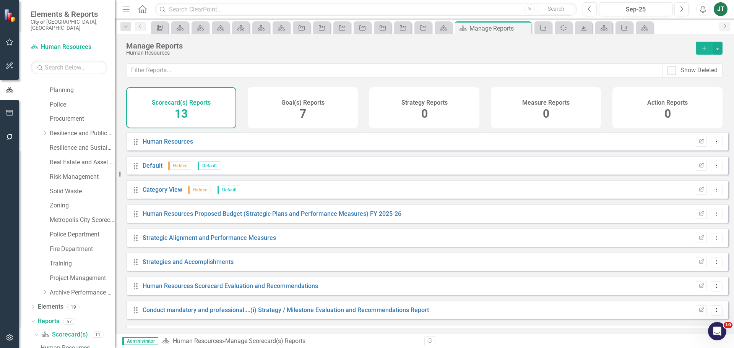
click at [550, 111] on div "Measure Reports 0" at bounding box center [546, 107] width 110 height 41
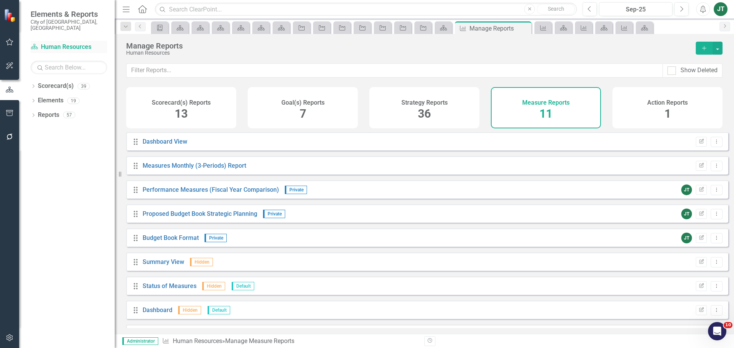
click at [50, 43] on link "Scorecard(s) Human Resources" at bounding box center [69, 47] width 76 height 9
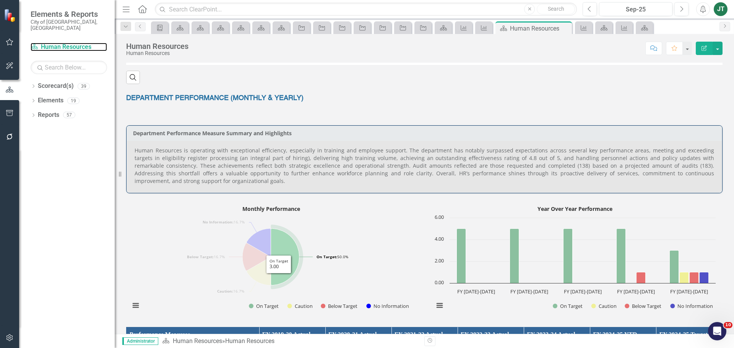
scroll to position [229, 0]
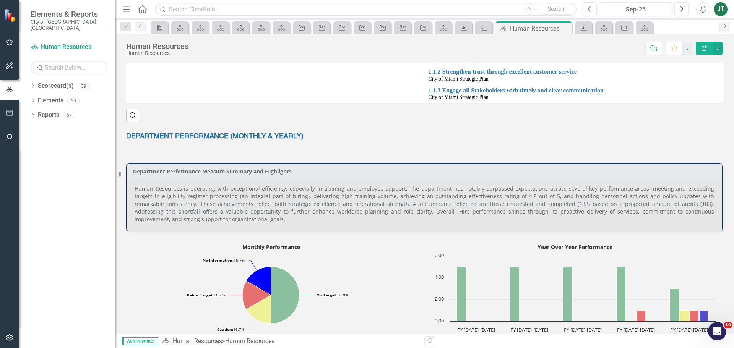
click at [493, 204] on p "Human Resources is operating with exceptional efficiency, especially in trainin…" at bounding box center [425, 204] width 580 height 38
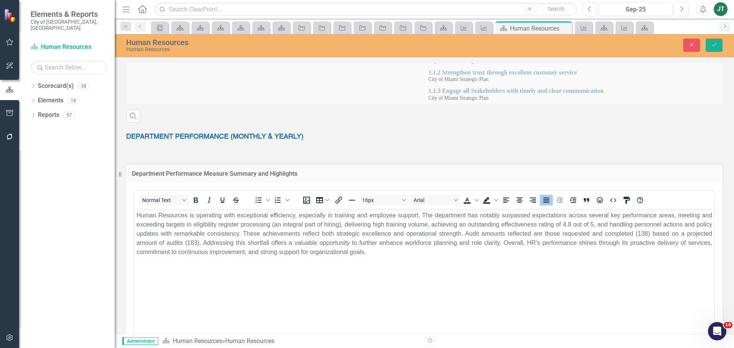
scroll to position [0, 0]
click at [667, 232] on p "Human Resources is operating with exceptional efficiency, especially in trainin…" at bounding box center [424, 234] width 576 height 46
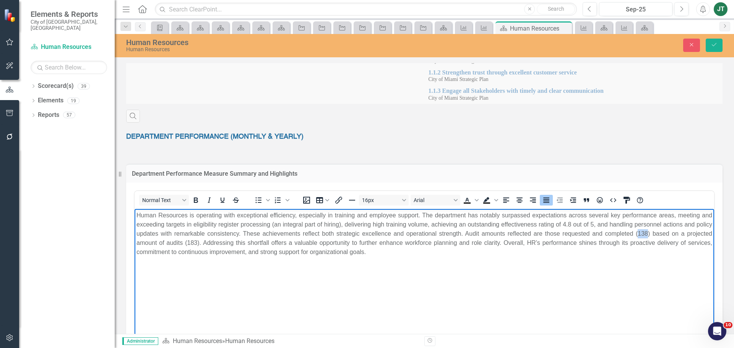
click at [667, 232] on p "Human Resources is operating with exceptional efficiency, especially in trainin…" at bounding box center [424, 234] width 576 height 46
click at [220, 239] on p "Human Resources is operating with exceptional efficiency, especially in trainin…" at bounding box center [424, 234] width 576 height 46
click at [221, 243] on p "Human Resources is operating with exceptional efficiency, especially in trainin…" at bounding box center [424, 234] width 576 height 46
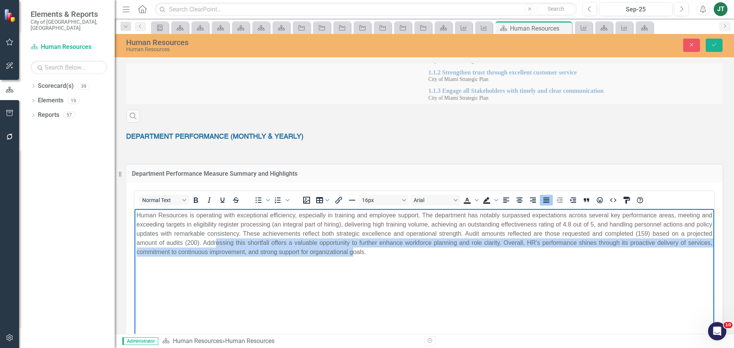
drag, startPoint x: 245, startPoint y: 242, endPoint x: 380, endPoint y: 260, distance: 136.5
click at [380, 260] on body "Human Resources is operating with exceptional efficiency, especially in trainin…" at bounding box center [425, 266] width 580 height 115
click at [351, 283] on body "Human Resources is operating with exceptional efficiency, especially in trainin…" at bounding box center [425, 266] width 580 height 115
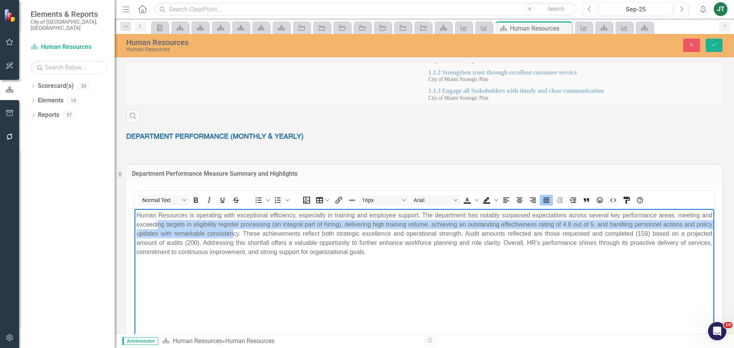
drag, startPoint x: 159, startPoint y: 225, endPoint x: 258, endPoint y: 233, distance: 99.7
click at [253, 233] on p "Human Resources is operating with exceptional efficiency, especially in trainin…" at bounding box center [424, 234] width 576 height 46
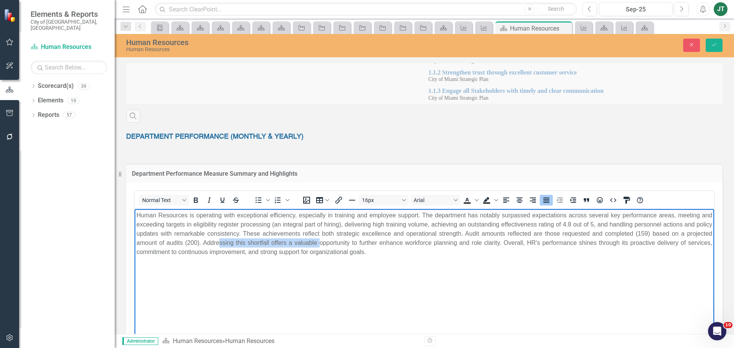
drag, startPoint x: 244, startPoint y: 242, endPoint x: 343, endPoint y: 243, distance: 99.4
click at [343, 243] on p "Human Resources is operating with exceptional efficiency, especially in trainin…" at bounding box center [424, 234] width 576 height 46
drag, startPoint x: 355, startPoint y: 224, endPoint x: 423, endPoint y: 224, distance: 67.7
click at [423, 224] on p "Human Resources is operating with exceptional efficiency, especially in trainin…" at bounding box center [424, 234] width 576 height 46
click at [446, 237] on p "Human Resources is operating with exceptional efficiency, especially in trainin…" at bounding box center [424, 234] width 576 height 46
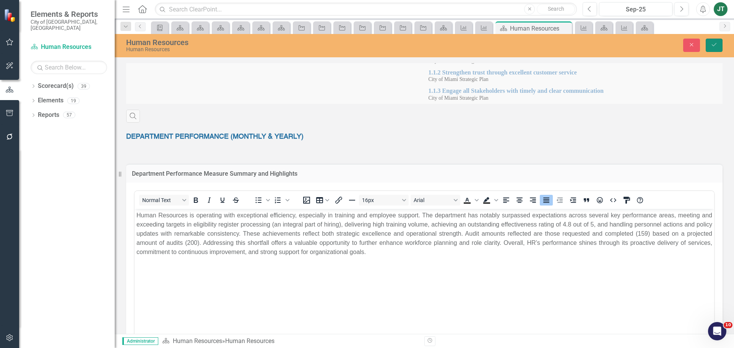
click at [715, 47] on icon "Save" at bounding box center [714, 44] width 7 height 5
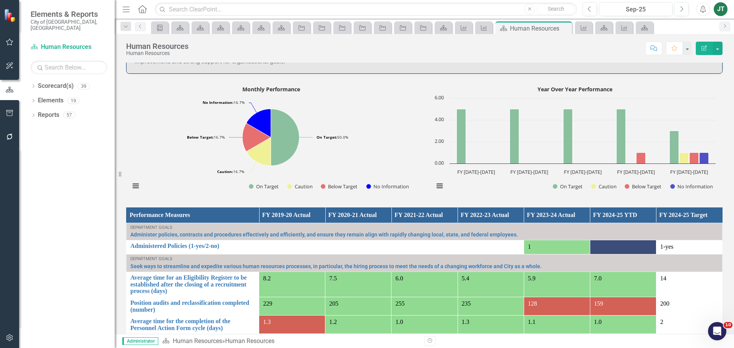
scroll to position [382, 0]
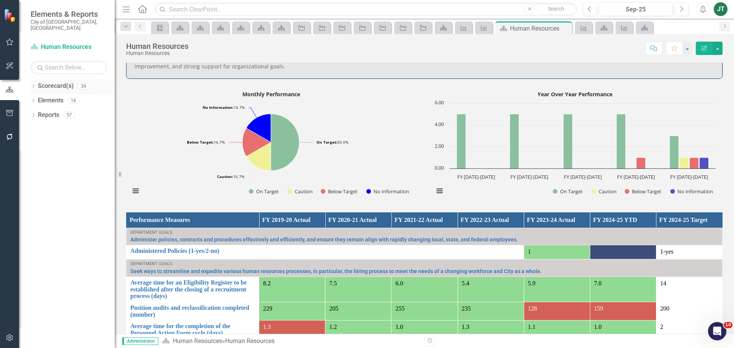
click at [32, 85] on icon "Dropdown" at bounding box center [33, 87] width 5 height 4
click at [37, 112] on icon "Dropdown" at bounding box center [37, 114] width 6 height 5
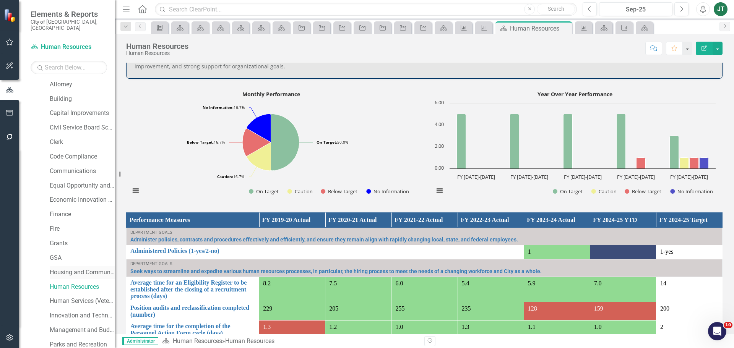
scroll to position [76, 0]
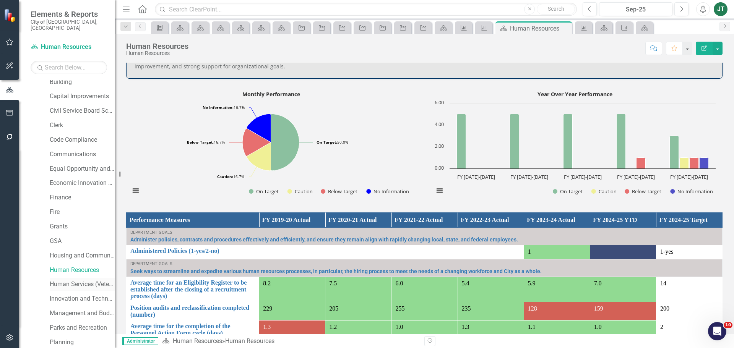
drag, startPoint x: 76, startPoint y: 279, endPoint x: 122, endPoint y: 273, distance: 46.7
click at [76, 280] on link "Human Services (Veterans and Homeless)" at bounding box center [82, 284] width 65 height 9
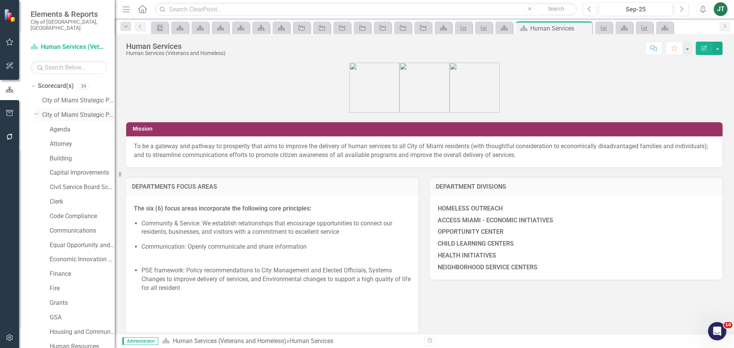
click at [36, 111] on icon "Dropdown" at bounding box center [36, 114] width 5 height 6
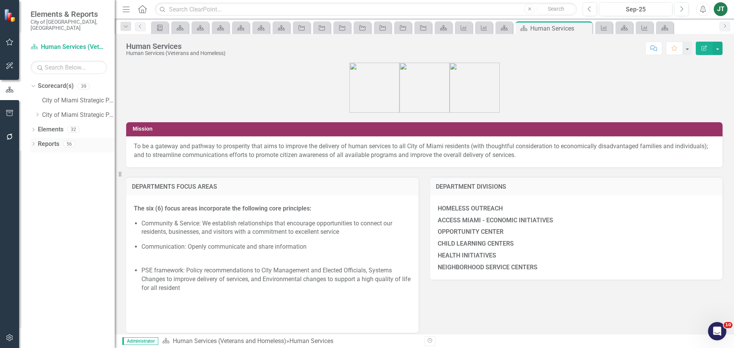
click at [47, 140] on link "Reports" at bounding box center [48, 144] width 21 height 9
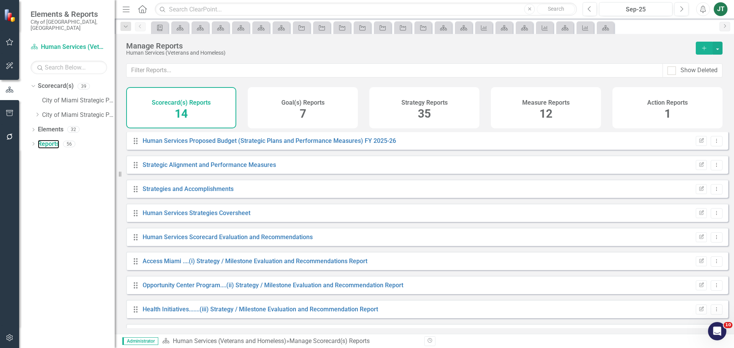
scroll to position [76, 0]
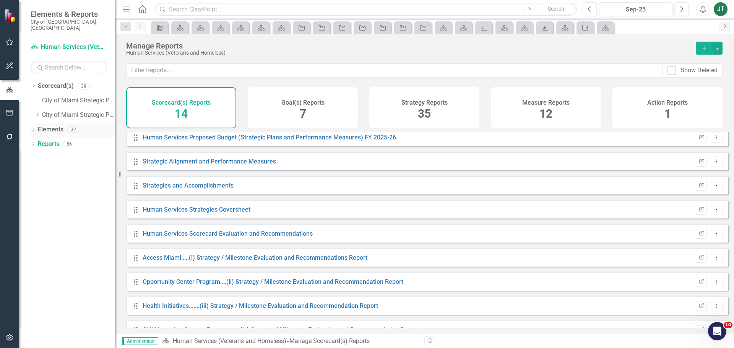
click at [55, 125] on link "Elements" at bounding box center [51, 129] width 26 height 9
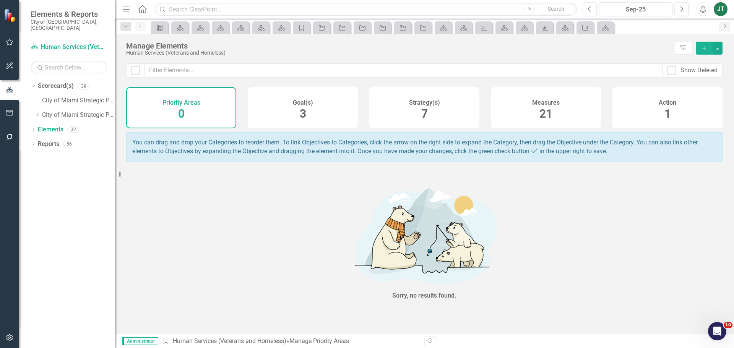
click at [539, 119] on span "21" at bounding box center [545, 113] width 13 height 13
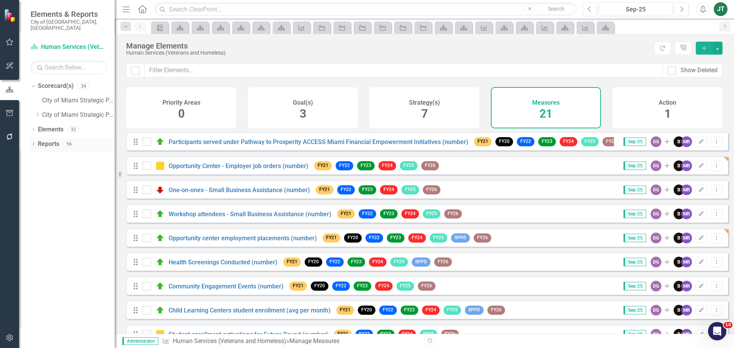
click at [51, 140] on link "Reports" at bounding box center [48, 144] width 21 height 9
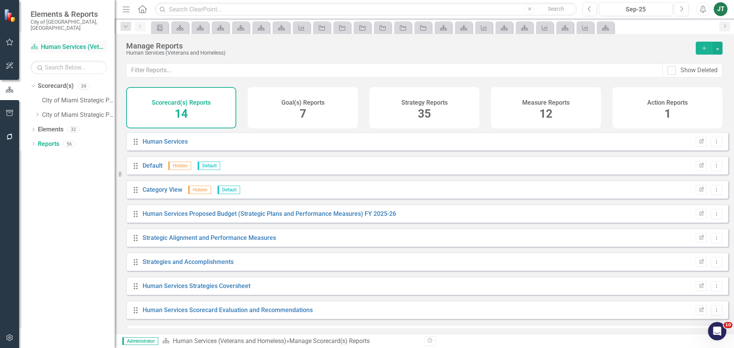
click at [63, 43] on link "Scorecard(s) Human Services (Veterans and Homeless)" at bounding box center [69, 47] width 76 height 9
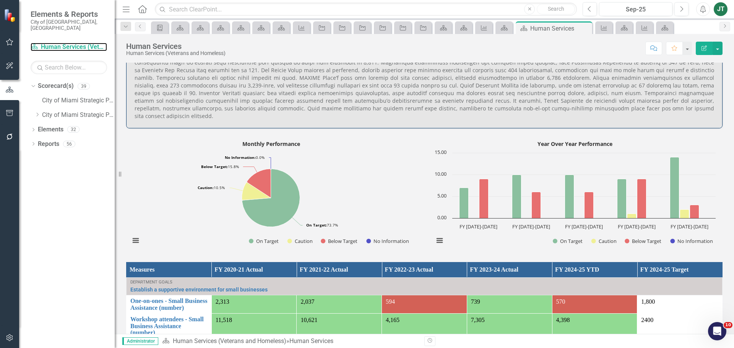
scroll to position [567, 0]
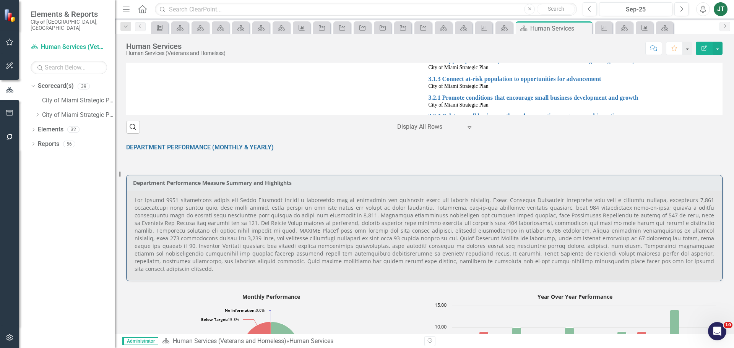
drag, startPoint x: 254, startPoint y: 187, endPoint x: 241, endPoint y: 211, distance: 27.4
click at [254, 187] on td "Department Performance Measure Summary and Highlights" at bounding box center [425, 183] width 585 height 11
click at [222, 225] on p at bounding box center [425, 234] width 580 height 76
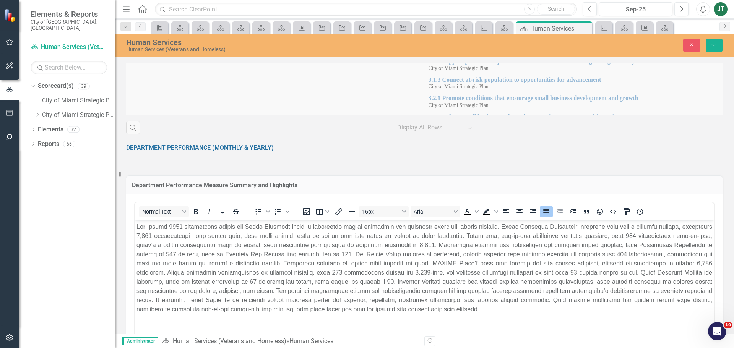
scroll to position [0, 0]
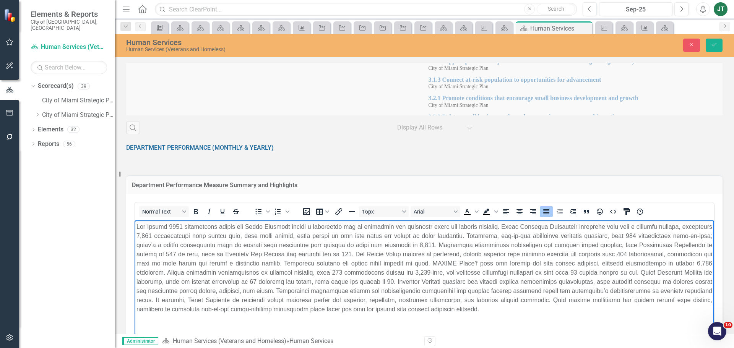
click at [179, 224] on p "Rich Text Area. Press ALT-0 for help." at bounding box center [424, 268] width 576 height 92
drag, startPoint x: 185, startPoint y: 228, endPoint x: 149, endPoint y: 228, distance: 35.2
click at [149, 228] on p "Rich Text Area. Press ALT-0 for help." at bounding box center [424, 268] width 576 height 92
drag, startPoint x: 179, startPoint y: 235, endPoint x: 164, endPoint y: 236, distance: 15.0
click at [164, 236] on p "Rich Text Area. Press ALT-0 for help." at bounding box center [424, 268] width 576 height 92
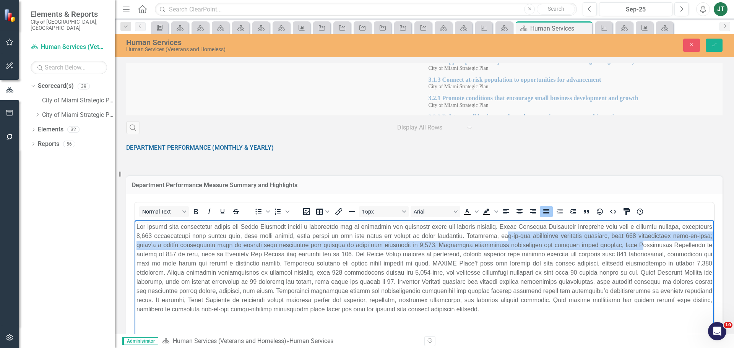
drag, startPoint x: 519, startPoint y: 235, endPoint x: 633, endPoint y: 241, distance: 114.1
click at [633, 241] on p "Rich Text Area. Press ALT-0 for help." at bounding box center [424, 268] width 576 height 92
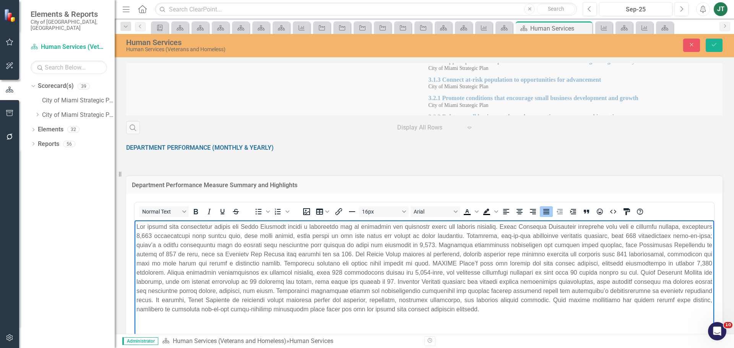
click at [646, 253] on p "Rich Text Area. Press ALT-0 for help." at bounding box center [424, 268] width 576 height 92
click at [591, 236] on p "Rich Text Area. Press ALT-0 for help." at bounding box center [424, 268] width 576 height 92
click at [594, 236] on p "Rich Text Area. Press ALT-0 for help." at bounding box center [424, 268] width 576 height 92
click at [599, 235] on p "Rich Text Area. Press ALT-0 for help." at bounding box center [424, 268] width 576 height 92
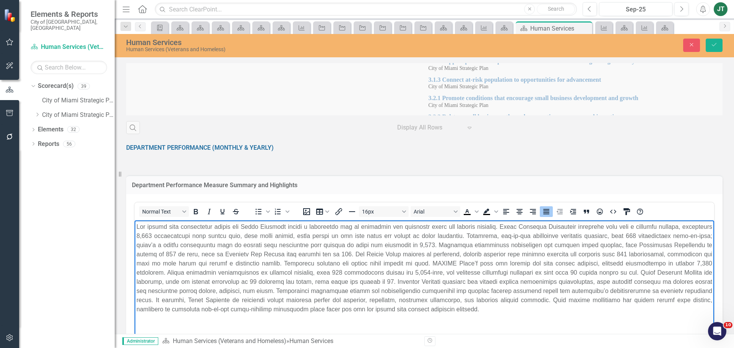
click at [600, 234] on p "Rich Text Area. Press ALT-0 for help." at bounding box center [424, 268] width 576 height 92
click at [621, 242] on p "Rich Text Area. Press ALT-0 for help." at bounding box center [424, 268] width 576 height 92
click at [644, 235] on p "Rich Text Area. Press ALT-0 for help." at bounding box center [424, 268] width 576 height 92
drag, startPoint x: 154, startPoint y: 245, endPoint x: 693, endPoint y: 235, distance: 538.3
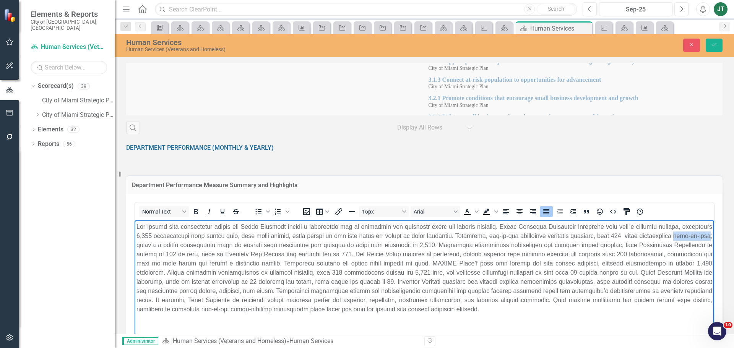
click at [693, 235] on p "Rich Text Area. Press ALT-0 for help." at bounding box center [424, 268] width 576 height 92
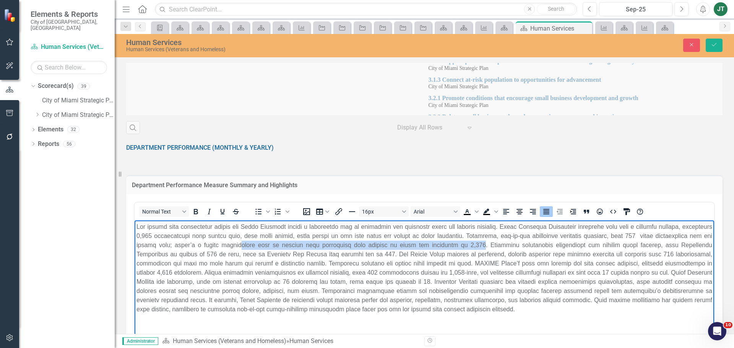
drag, startPoint x: 480, startPoint y: 243, endPoint x: 245, endPoint y: 245, distance: 235.1
click at [245, 245] on p "Rich Text Area. Press ALT-0 for help." at bounding box center [424, 268] width 576 height 92
click at [321, 245] on p "Rich Text Area. Press ALT-0 for help." at bounding box center [424, 268] width 576 height 92
drag, startPoint x: 421, startPoint y: 244, endPoint x: 177, endPoint y: 247, distance: 244.7
click at [177, 247] on p "Rich Text Area. Press ALT-0 for help." at bounding box center [424, 268] width 576 height 92
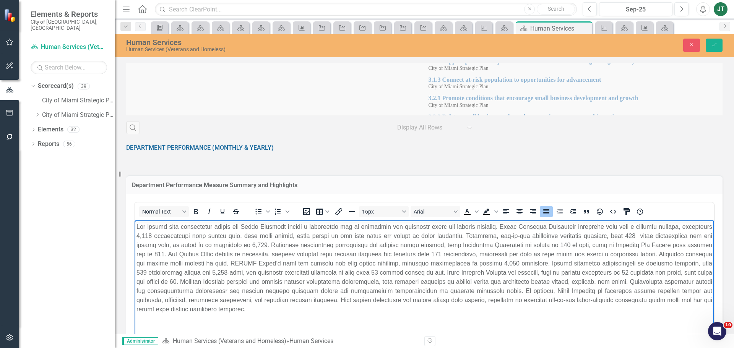
click at [653, 233] on p "Rich Text Area. Press ALT-0 for help." at bounding box center [424, 268] width 576 height 92
click at [198, 246] on p "Rich Text Area. Press ALT-0 for help." at bounding box center [424, 268] width 576 height 92
drag, startPoint x: 204, startPoint y: 243, endPoint x: 177, endPoint y: 244, distance: 27.2
click at [177, 244] on p "Rich Text Area. Press ALT-0 for help." at bounding box center [424, 268] width 576 height 92
click at [185, 243] on p "Rich Text Area. Press ALT-0 for help." at bounding box center [424, 268] width 576 height 92
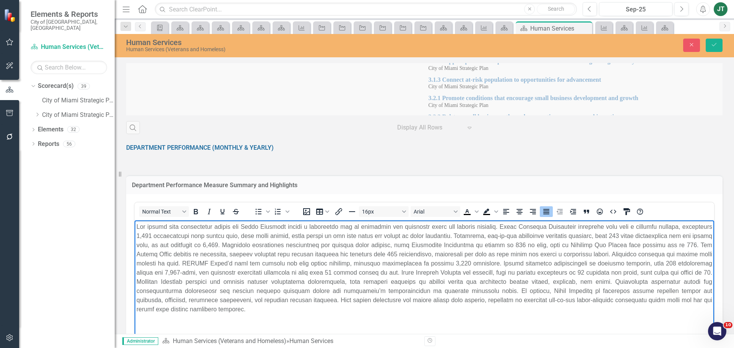
click at [546, 243] on p "Rich Text Area. Press ALT-0 for help." at bounding box center [424, 268] width 576 height 92
click at [544, 243] on p "Rich Text Area. Press ALT-0 for help." at bounding box center [424, 268] width 576 height 92
click at [568, 244] on p "Rich Text Area. Press ALT-0 for help." at bounding box center [424, 268] width 576 height 92
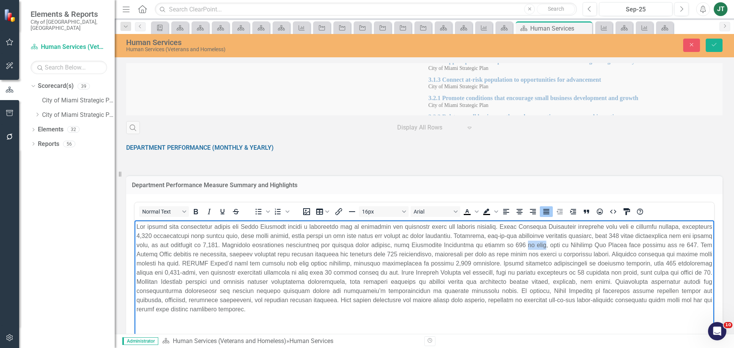
drag, startPoint x: 569, startPoint y: 245, endPoint x: 550, endPoint y: 245, distance: 19.1
click at [550, 245] on p "Rich Text Area. Press ALT-0 for help." at bounding box center [424, 268] width 576 height 92
drag, startPoint x: 468, startPoint y: 243, endPoint x: 558, endPoint y: 246, distance: 89.5
click at [540, 245] on p "Rich Text Area. Press ALT-0 for help." at bounding box center [424, 268] width 576 height 92
click at [561, 246] on p "Rich Text Area. Press ALT-0 for help." at bounding box center [424, 268] width 576 height 92
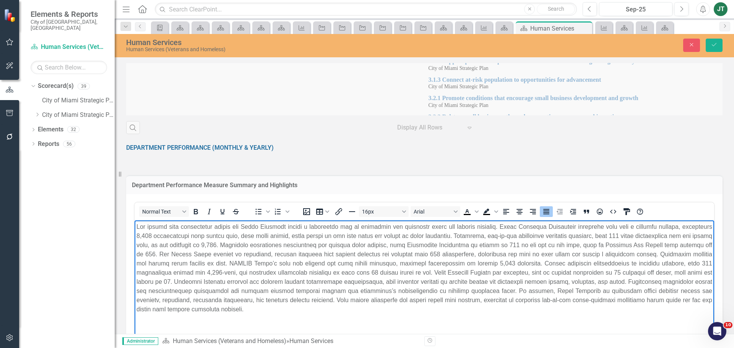
click at [581, 246] on p "Rich Text Area. Press ALT-0 for help." at bounding box center [424, 268] width 576 height 92
drag, startPoint x: 565, startPoint y: 245, endPoint x: 549, endPoint y: 243, distance: 15.7
click at [549, 243] on p "Rich Text Area. Press ALT-0 for help." at bounding box center [424, 268] width 576 height 92
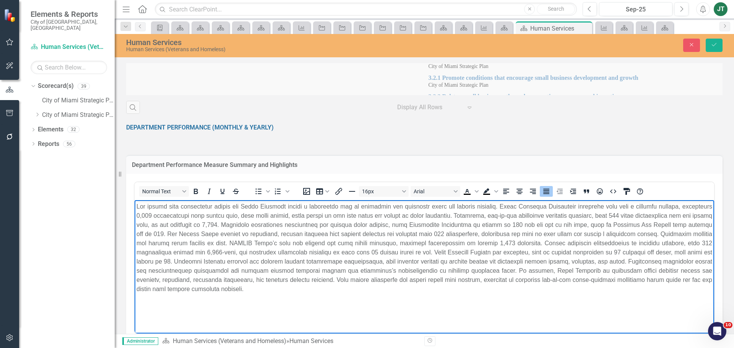
scroll to position [605, 0]
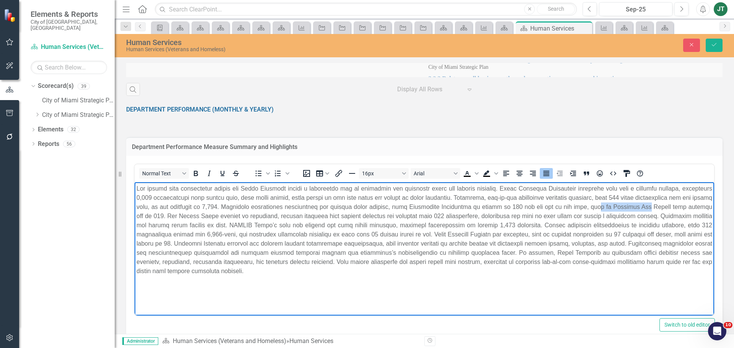
drag, startPoint x: 620, startPoint y: 209, endPoint x: 636, endPoint y: 213, distance: 16.7
click at [671, 209] on p "Rich Text Area. Press ALT-0 for help." at bounding box center [424, 230] width 576 height 92
click at [144, 214] on p "Rich Text Area. Press ALT-0 for help." at bounding box center [424, 230] width 576 height 92
click at [177, 214] on p "Rich Text Area. Press ALT-0 for help." at bounding box center [424, 230] width 576 height 92
click at [180, 215] on p "Rich Text Area. Press ALT-0 for help." at bounding box center [424, 230] width 576 height 92
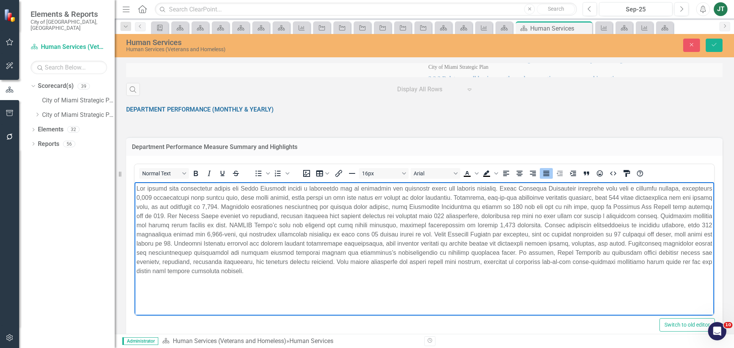
click at [178, 215] on p "Rich Text Area. Press ALT-0 for help." at bounding box center [424, 230] width 576 height 92
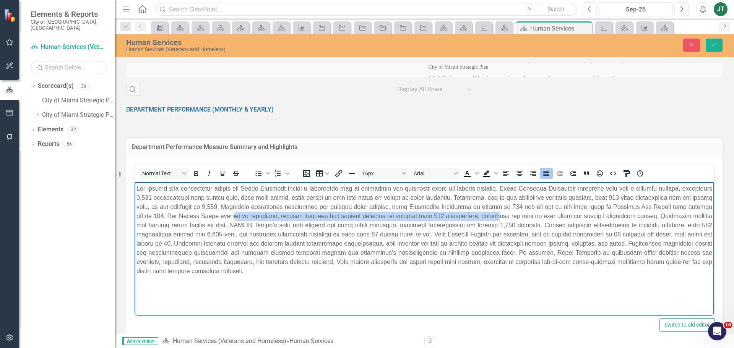
drag, startPoint x: 252, startPoint y: 219, endPoint x: 515, endPoint y: 218, distance: 263.4
click at [515, 218] on p "Rich Text Area. Press ALT-0 for help." at bounding box center [424, 230] width 576 height 92
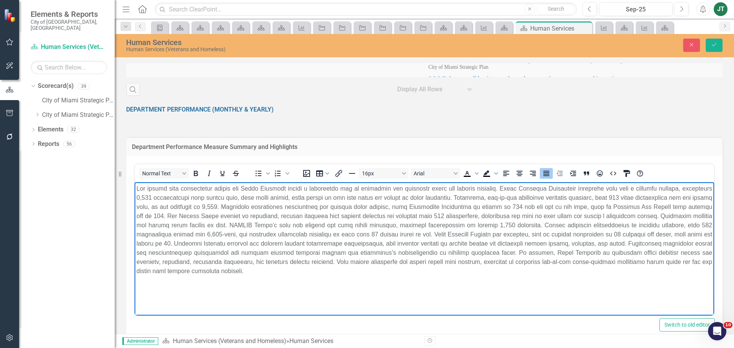
click at [479, 222] on p "Rich Text Area. Press ALT-0 for help." at bounding box center [424, 230] width 576 height 92
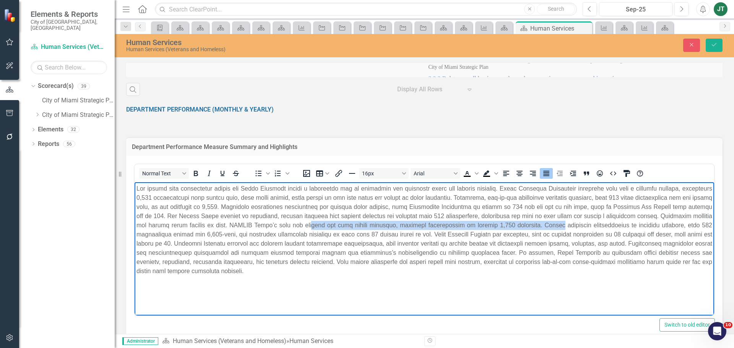
drag, startPoint x: 360, startPoint y: 227, endPoint x: 641, endPoint y: 230, distance: 280.6
click at [580, 229] on p "Rich Text Area. Press ALT-0 for help." at bounding box center [424, 230] width 576 height 92
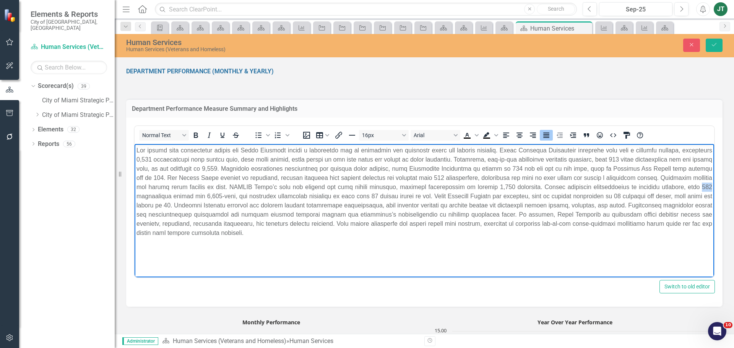
drag, startPoint x: 160, startPoint y: 196, endPoint x: 149, endPoint y: 196, distance: 10.7
click at [149, 196] on p "Rich Text Area. Press ALT-0 for help." at bounding box center [424, 192] width 576 height 92
click at [211, 197] on p "Rich Text Area. Press ALT-0 for help." at bounding box center [424, 192] width 576 height 92
click at [250, 196] on p "Rich Text Area. Press ALT-0 for help." at bounding box center [424, 192] width 576 height 92
click at [198, 196] on p "Rich Text Area. Press ALT-0 for help." at bounding box center [424, 192] width 576 height 92
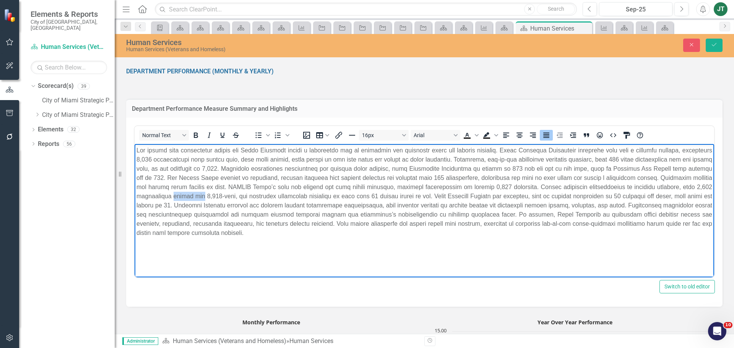
drag, startPoint x: 235, startPoint y: 196, endPoint x: 205, endPoint y: 197, distance: 30.2
click at [205, 197] on p "Rich Text Area. Press ALT-0 for help." at bounding box center [424, 192] width 576 height 92
click at [414, 193] on p "Rich Text Area. Press ALT-0 for help." at bounding box center [424, 192] width 576 height 92
click at [662, 187] on p "Rich Text Area. Press ALT-0 for help." at bounding box center [424, 192] width 576 height 92
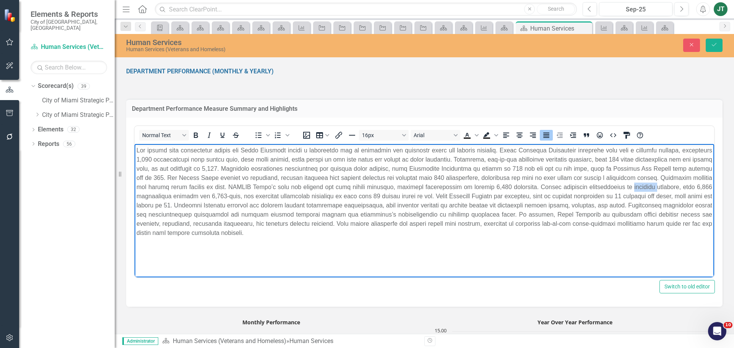
click at [662, 187] on p "Rich Text Area. Press ALT-0 for help." at bounding box center [424, 192] width 576 height 92
click at [360, 195] on p "Rich Text Area. Press ALT-0 for help." at bounding box center [424, 192] width 576 height 92
drag, startPoint x: 461, startPoint y: 196, endPoint x: 443, endPoint y: 197, distance: 17.2
click at [443, 197] on p "Rich Text Area. Press ALT-0 for help." at bounding box center [424, 192] width 576 height 92
click at [543, 195] on p "Rich Text Area. Press ALT-0 for help." at bounding box center [424, 192] width 576 height 92
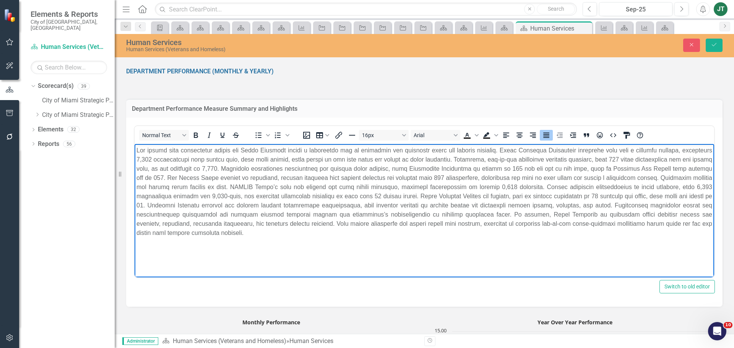
click at [637, 195] on p "Rich Text Area. Press ALT-0 for help." at bounding box center [424, 192] width 576 height 92
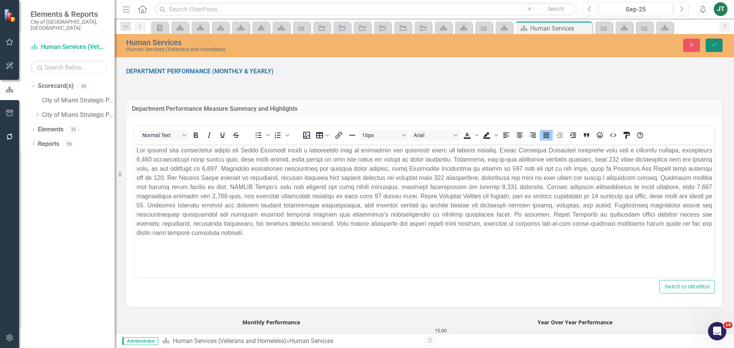
click at [716, 44] on icon "Save" at bounding box center [714, 44] width 7 height 5
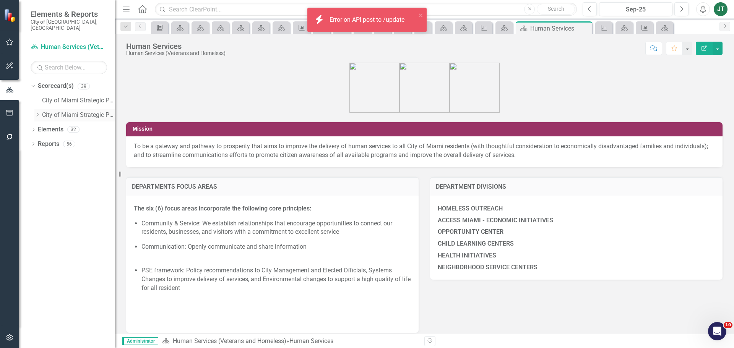
click at [37, 112] on icon "Dropdown" at bounding box center [37, 114] width 6 height 5
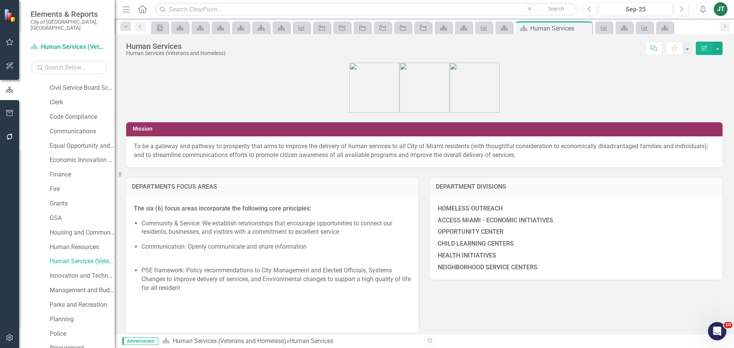
scroll to position [115, 0]
click at [71, 256] on link "Innovation and Technology" at bounding box center [82, 260] width 65 height 9
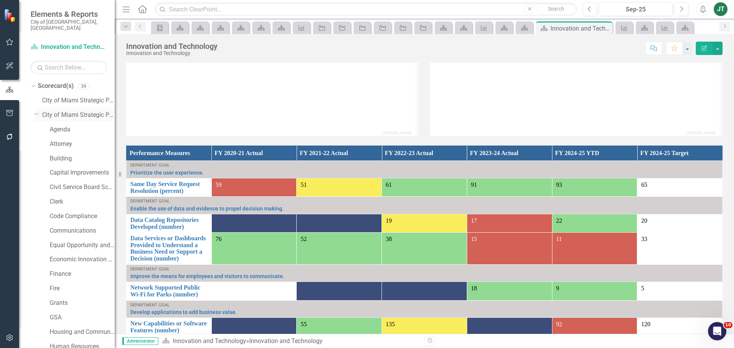
click at [36, 111] on icon "Dropdown" at bounding box center [36, 114] width 5 height 6
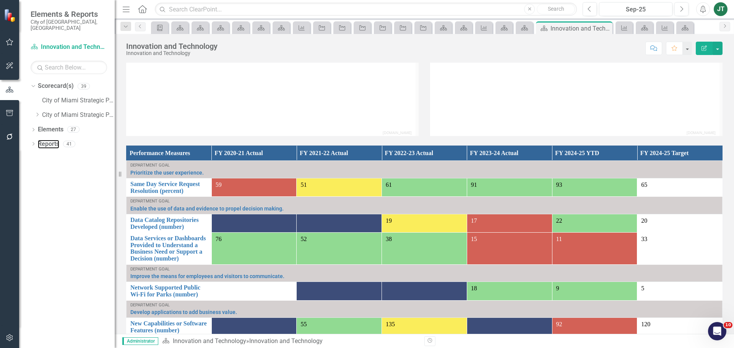
drag, startPoint x: 47, startPoint y: 137, endPoint x: 119, endPoint y: 134, distance: 71.9
click at [47, 140] on link "Reports" at bounding box center [48, 144] width 21 height 9
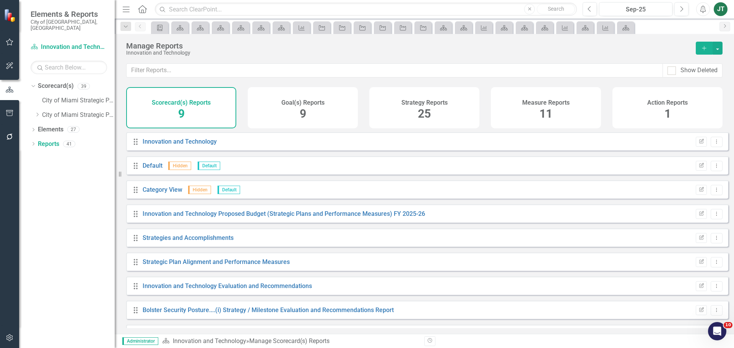
click at [560, 112] on div "Measure Reports 11" at bounding box center [546, 107] width 110 height 41
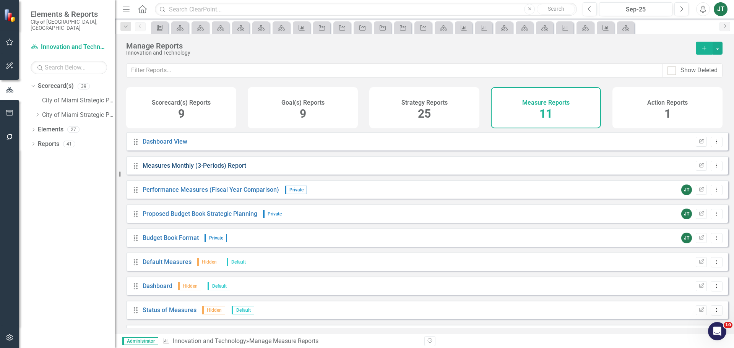
click at [198, 169] on link "Measures Monthly (3-Periods) Report" at bounding box center [195, 165] width 104 height 7
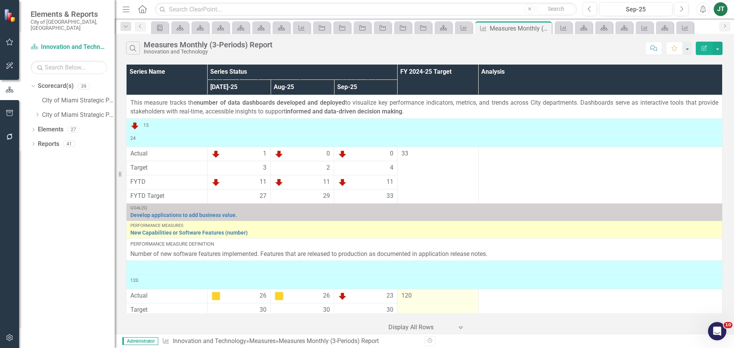
scroll to position [368, 0]
